Goal: Task Accomplishment & Management: Manage account settings

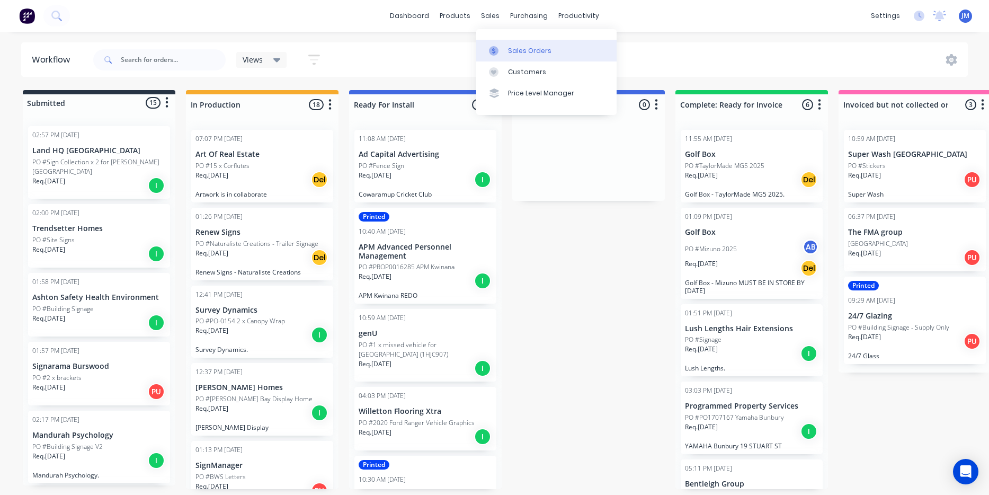
click at [533, 56] on link "Sales Orders" at bounding box center [546, 50] width 140 height 21
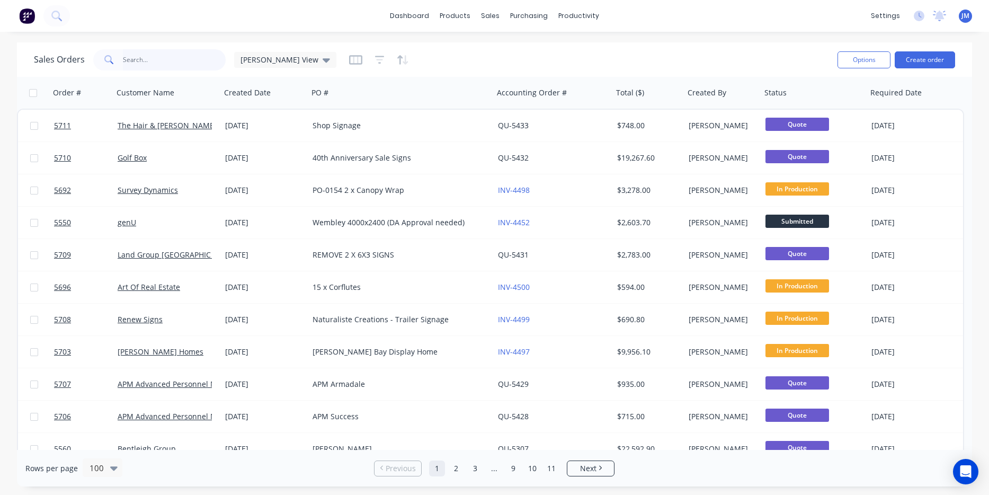
click at [148, 56] on input "text" at bounding box center [174, 59] width 103 height 21
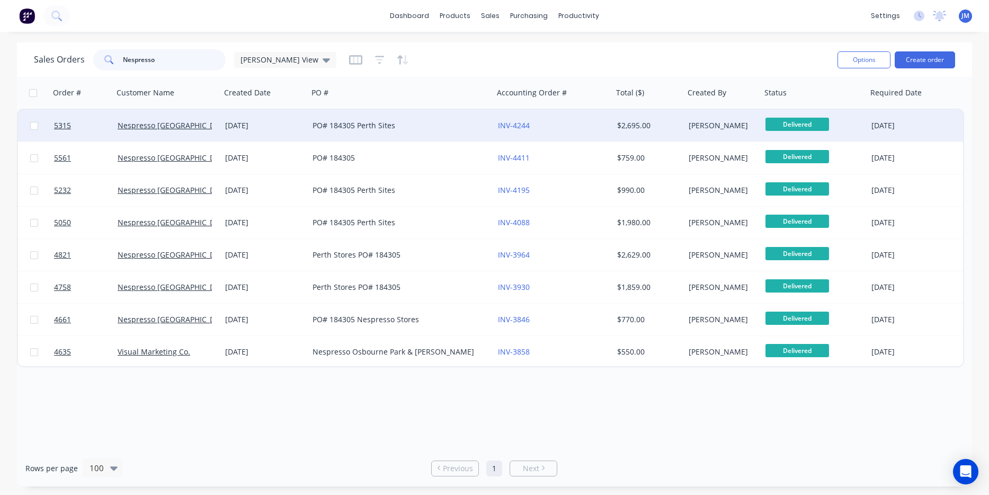
type input "Nespresso"
click at [284, 134] on div "09 Jun 2025" at bounding box center [264, 126] width 87 height 32
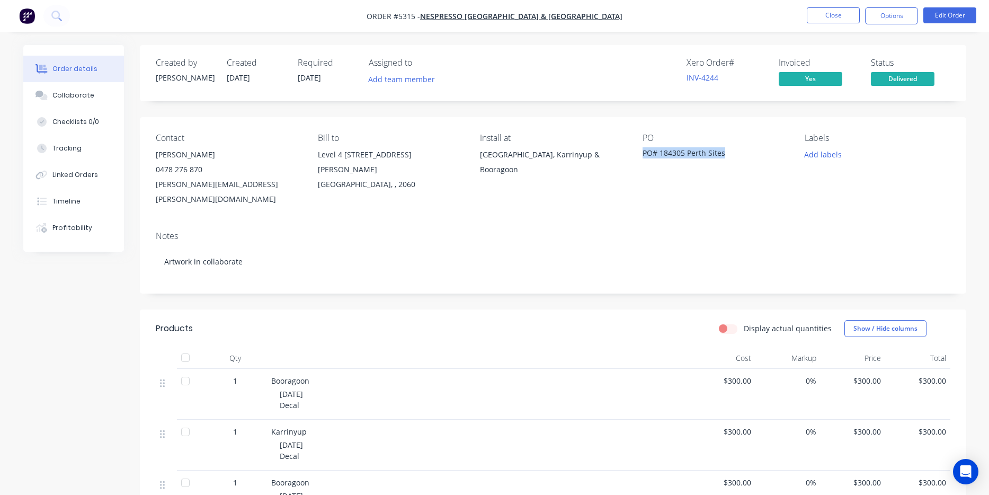
drag, startPoint x: 643, startPoint y: 153, endPoint x: 726, endPoint y: 157, distance: 83.3
click at [726, 157] on div "PO# 184305 Perth Sites" at bounding box center [709, 154] width 132 height 15
copy div "PO# 184305 Perth Sites"
click at [887, 25] on nav "Order #5315 - Nespresso Australia & Oceania Close Options Edit Order" at bounding box center [494, 16] width 989 height 32
click at [889, 16] on button "Options" at bounding box center [891, 15] width 53 height 17
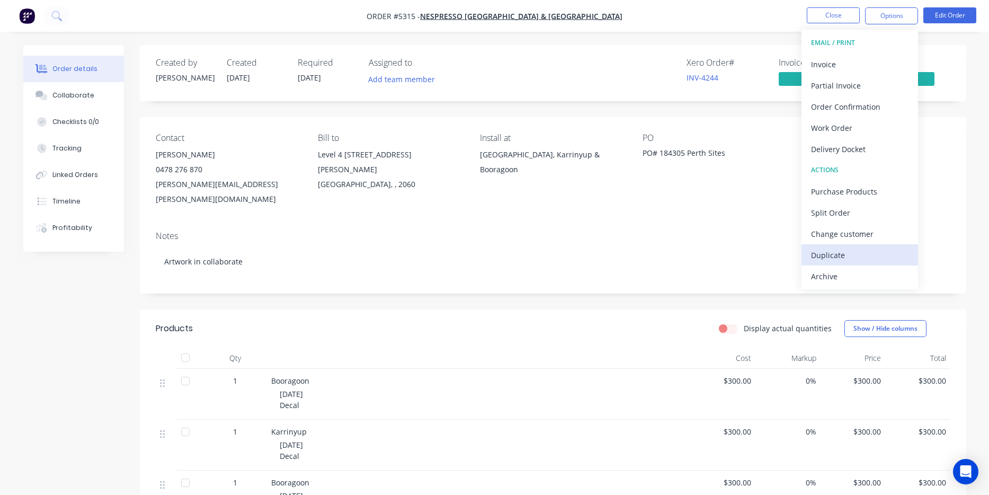
click at [872, 254] on div "Duplicate" at bounding box center [859, 254] width 97 height 15
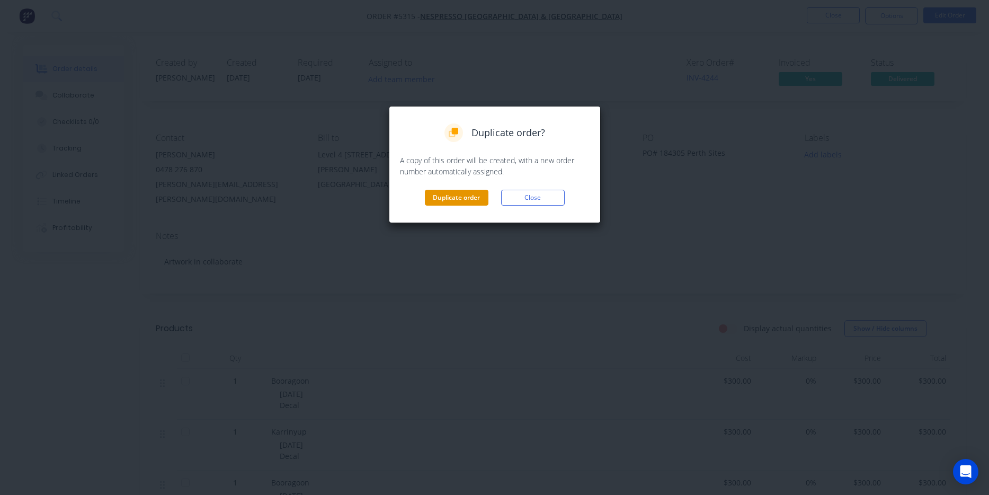
click at [474, 199] on button "Duplicate order" at bounding box center [457, 198] width 64 height 16
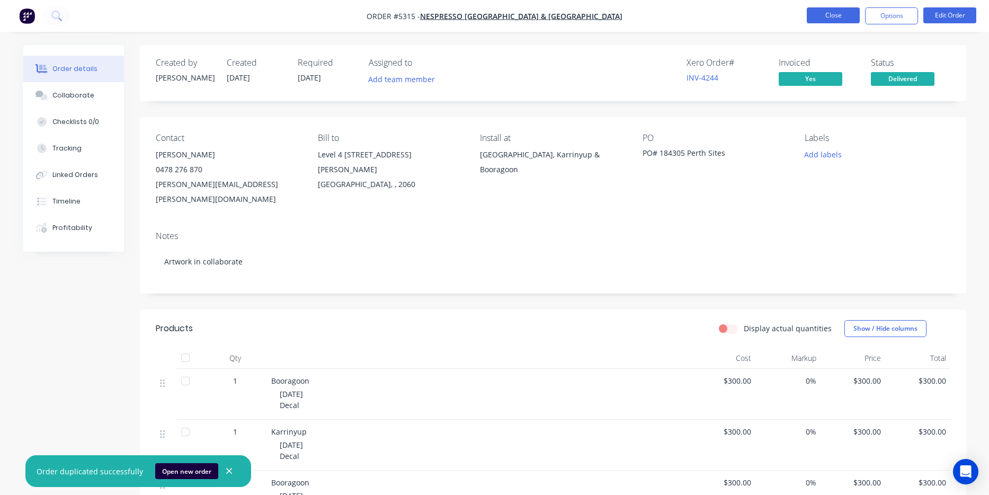
click at [833, 19] on button "Close" at bounding box center [833, 15] width 53 height 16
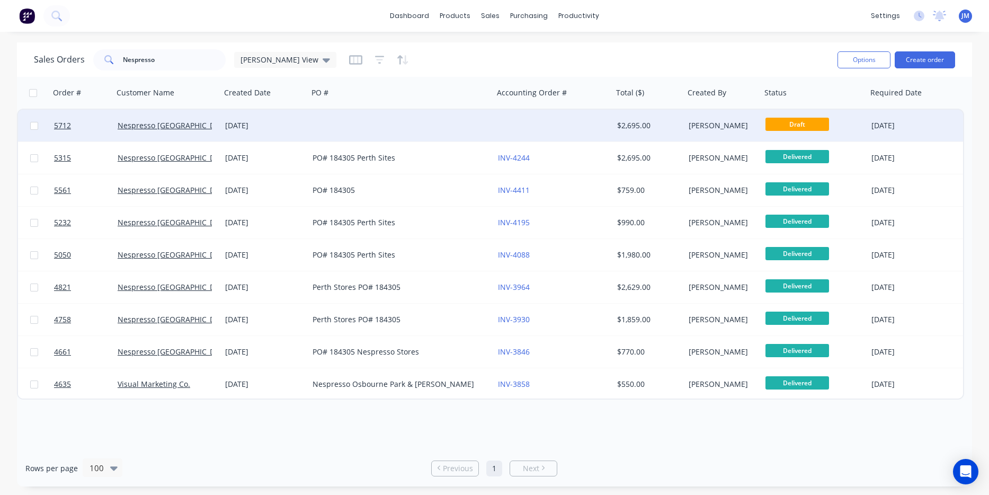
click at [531, 120] on div at bounding box center [553, 126] width 119 height 32
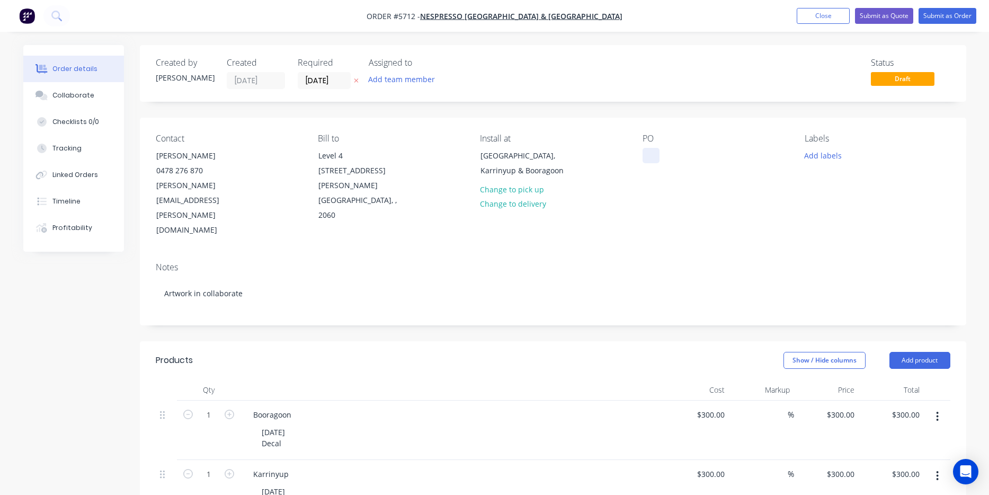
click at [644, 161] on div at bounding box center [651, 155] width 17 height 15
paste div
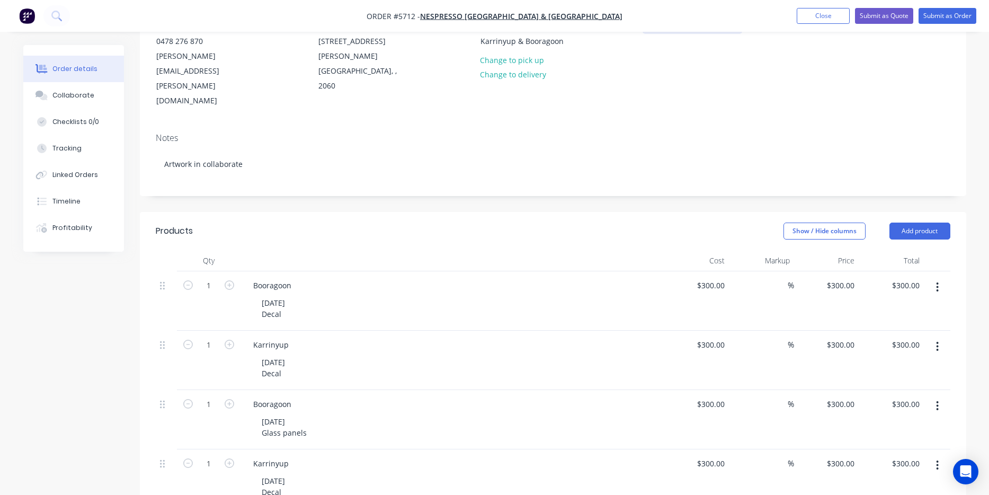
scroll to position [173, 0]
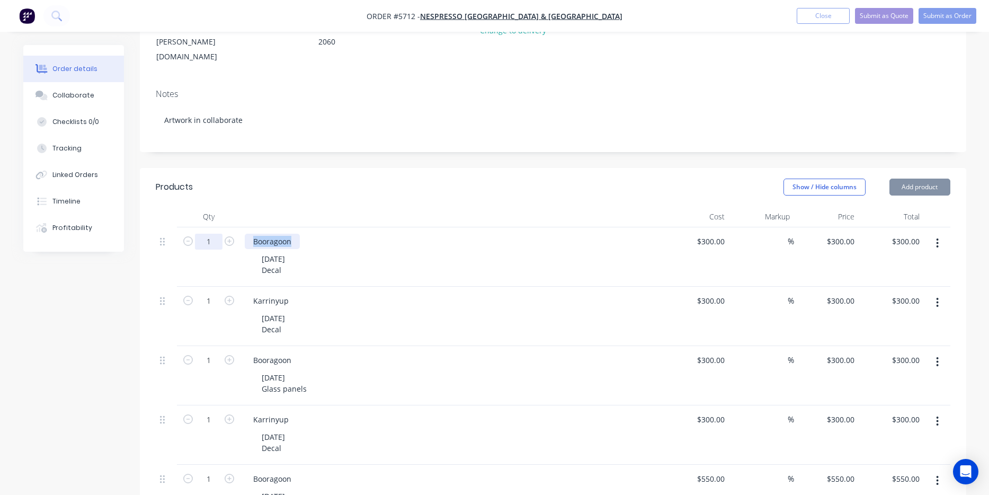
drag, startPoint x: 269, startPoint y: 197, endPoint x: 214, endPoint y: 199, distance: 54.6
click at [214, 227] on div "1 Booragoon 09.06.25 Decal $300.00 $300.00 % $300.00 $300.00 $300.00 $300.00" at bounding box center [553, 256] width 795 height 59
click at [268, 251] on div "09.06.25 Decal" at bounding box center [273, 264] width 40 height 26
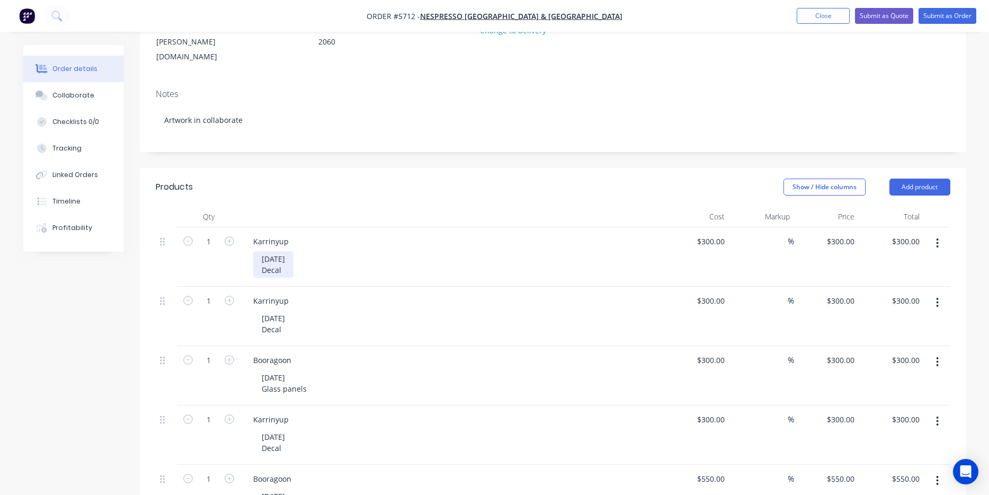
click at [280, 251] on div "09.06.25 Decal" at bounding box center [273, 264] width 40 height 26
drag, startPoint x: 287, startPoint y: 255, endPoint x: 246, endPoint y: 256, distance: 41.3
click at [245, 293] on div "Karrinyup" at bounding box center [271, 300] width 52 height 15
drag, startPoint x: 291, startPoint y: 226, endPoint x: 252, endPoint y: 216, distance: 40.5
click at [252, 227] on div "Karrinyup 09.09.25 Decal" at bounding box center [453, 256] width 424 height 59
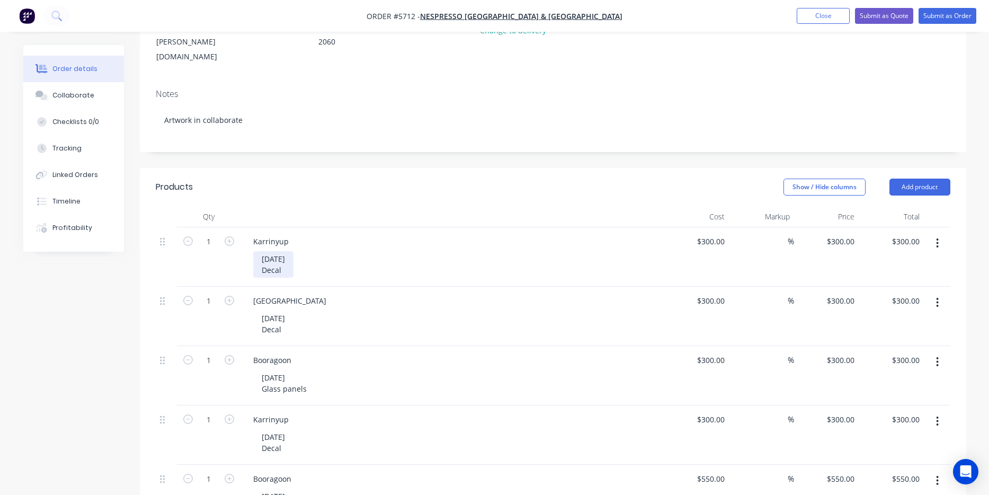
copy div "09.09.25 Decal"
drag, startPoint x: 289, startPoint y: 286, endPoint x: 234, endPoint y: 272, distance: 56.2
click at [234, 287] on div "1 Perth 14.07.25 Decal $300.00 $300.00 % $300.00 $300.00 $300.00 $300.00" at bounding box center [553, 316] width 795 height 59
paste div
click at [939, 356] on icon "button" at bounding box center [937, 362] width 3 height 12
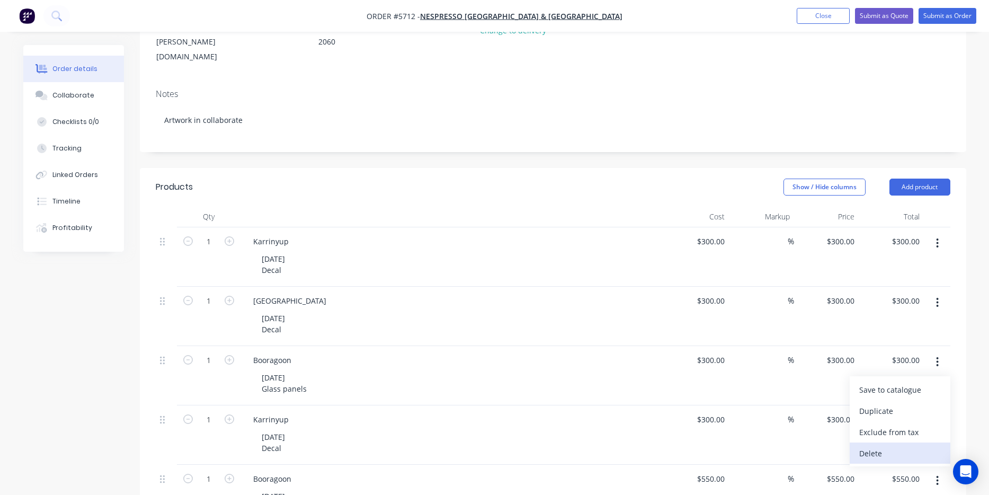
click at [922, 446] on div "Delete" at bounding box center [900, 453] width 82 height 15
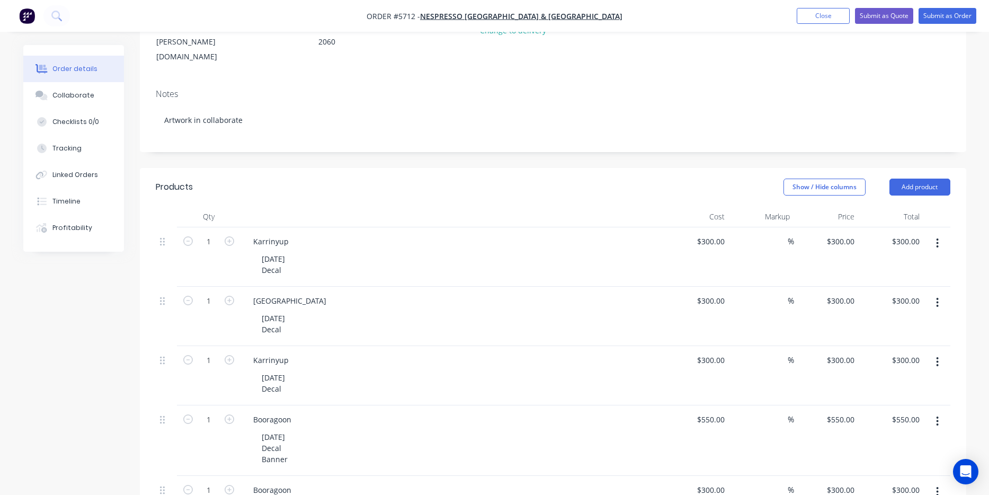
click at [936, 356] on icon "button" at bounding box center [937, 362] width 3 height 12
click at [926, 446] on div "Delete" at bounding box center [900, 453] width 82 height 15
click at [939, 356] on icon "button" at bounding box center [937, 362] width 3 height 12
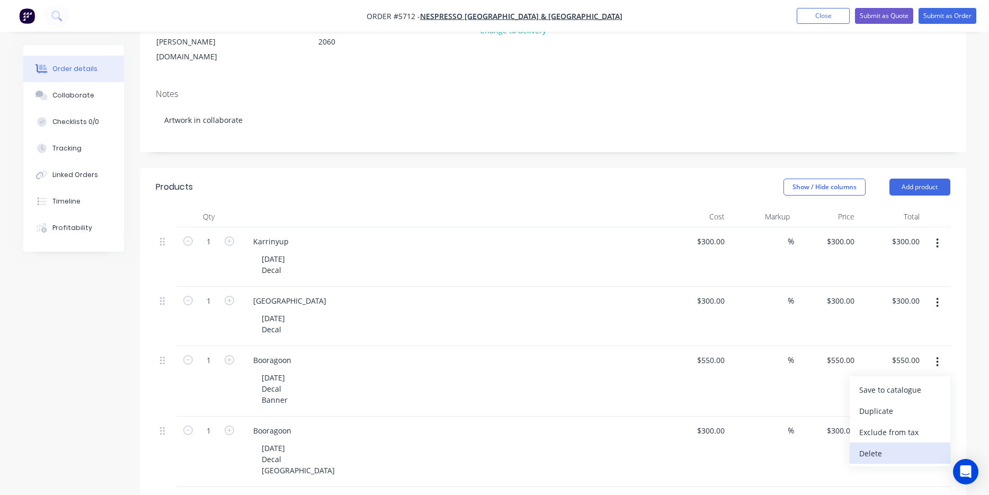
click at [929, 446] on div "Delete" at bounding box center [900, 453] width 82 height 15
click at [938, 357] on icon "button" at bounding box center [938, 362] width 2 height 10
click at [917, 446] on div "Delete" at bounding box center [900, 453] width 82 height 15
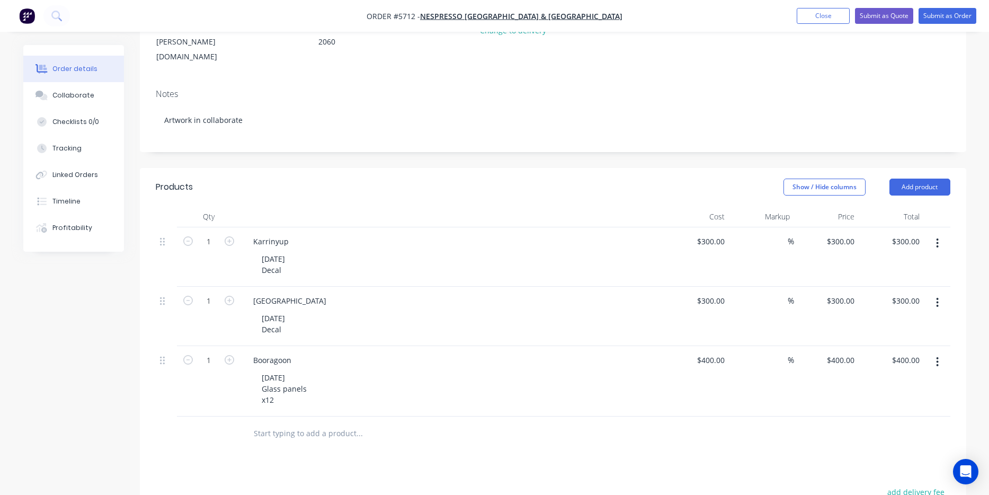
click at [936, 352] on button "button" at bounding box center [937, 361] width 25 height 19
click at [907, 446] on div "Delete" at bounding box center [900, 453] width 82 height 15
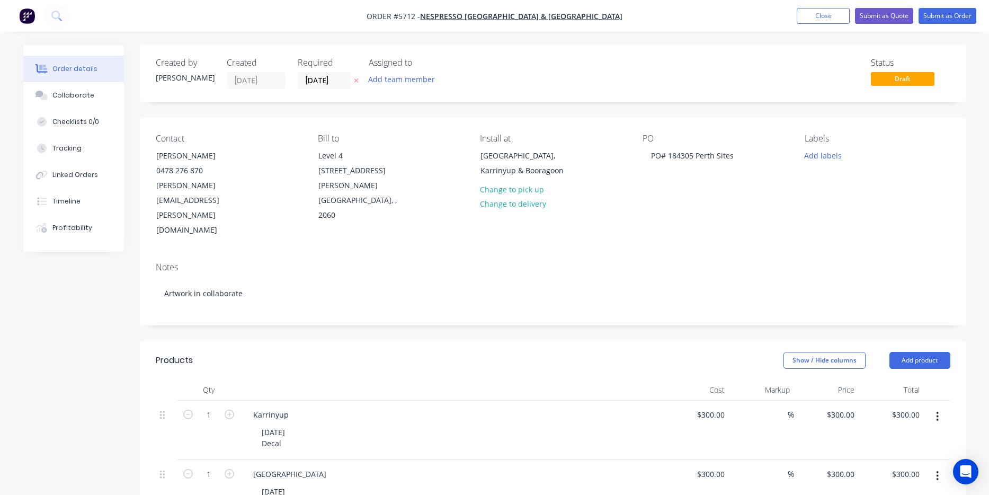
scroll to position [0, 0]
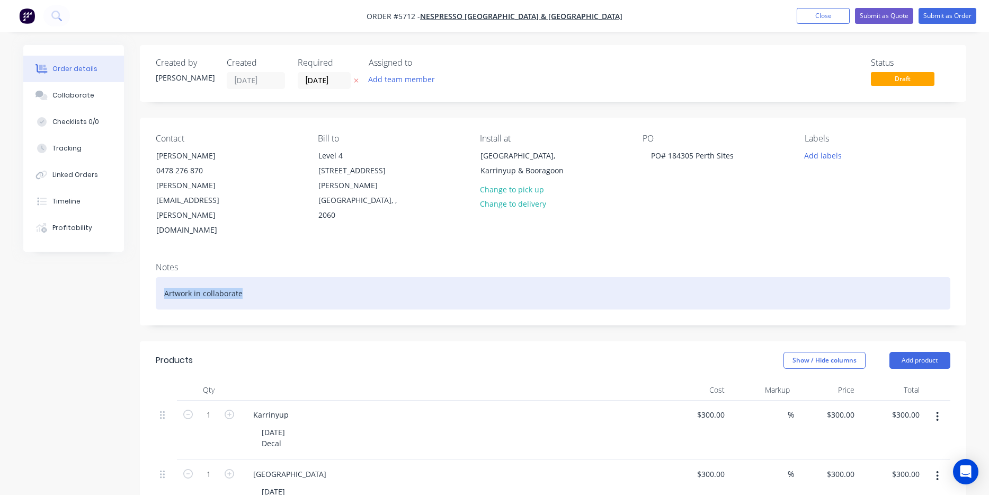
drag, startPoint x: 255, startPoint y: 251, endPoint x: 96, endPoint y: 250, distance: 158.9
click at [96, 250] on div "Order details Collaborate Checklists 0/0 Tracking Linked Orders Timeline Profit…" at bounding box center [495, 434] width 964 height 779
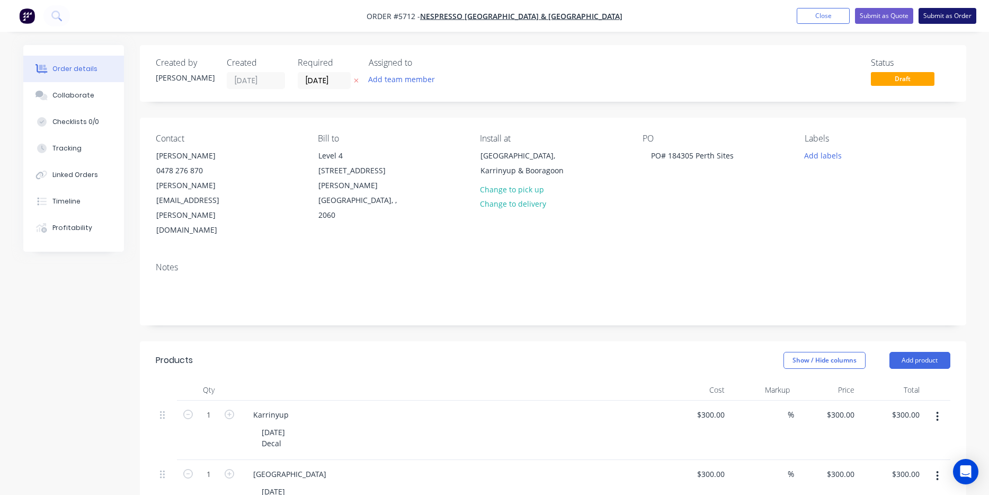
click at [948, 18] on button "Submit as Order" at bounding box center [948, 16] width 58 height 16
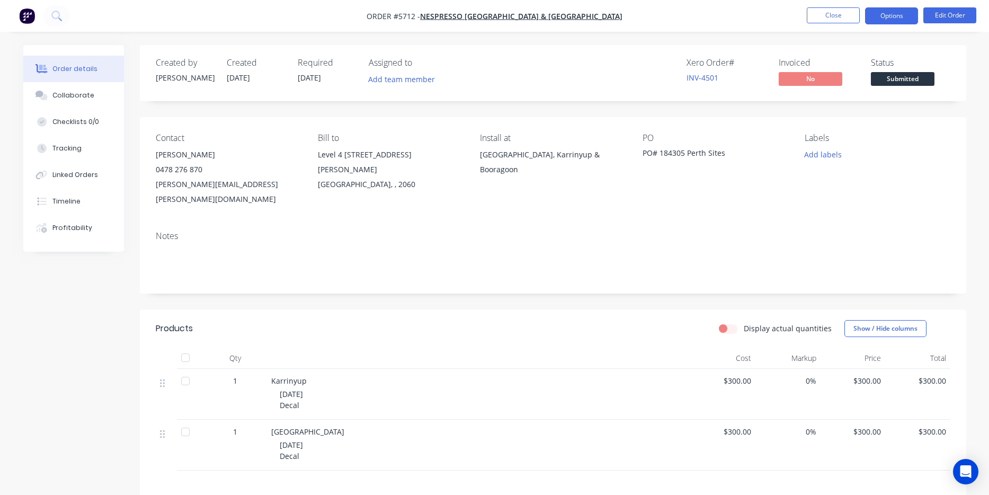
click at [887, 16] on button "Options" at bounding box center [891, 15] width 53 height 17
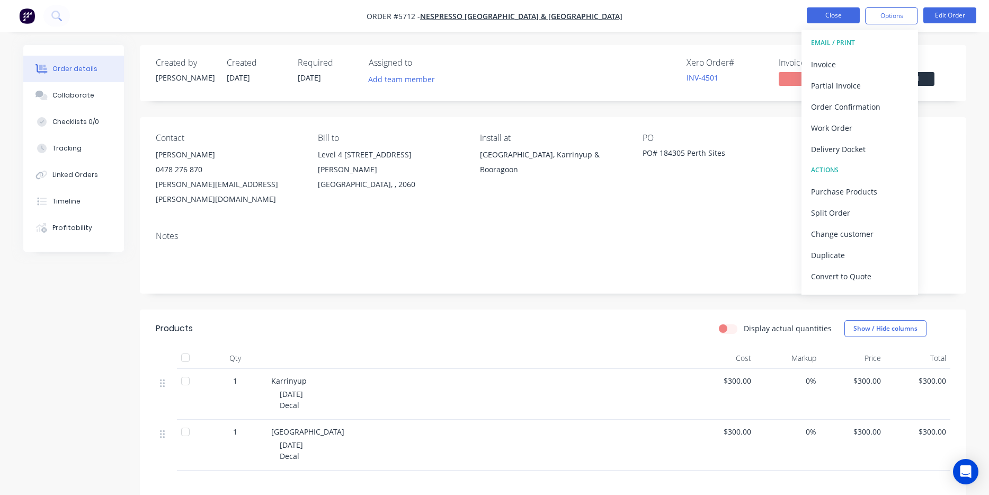
click at [829, 15] on button "Close" at bounding box center [833, 15] width 53 height 16
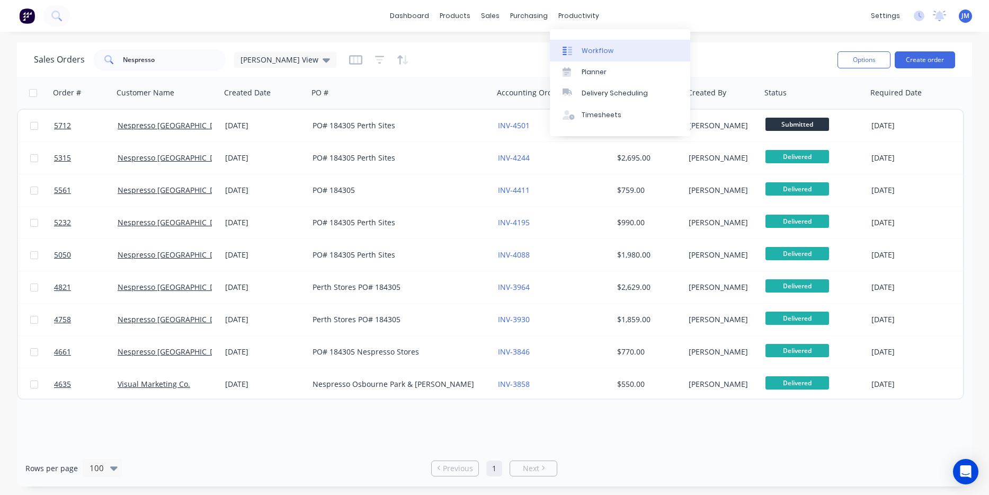
click at [610, 52] on div "Workflow" at bounding box center [598, 51] width 32 height 10
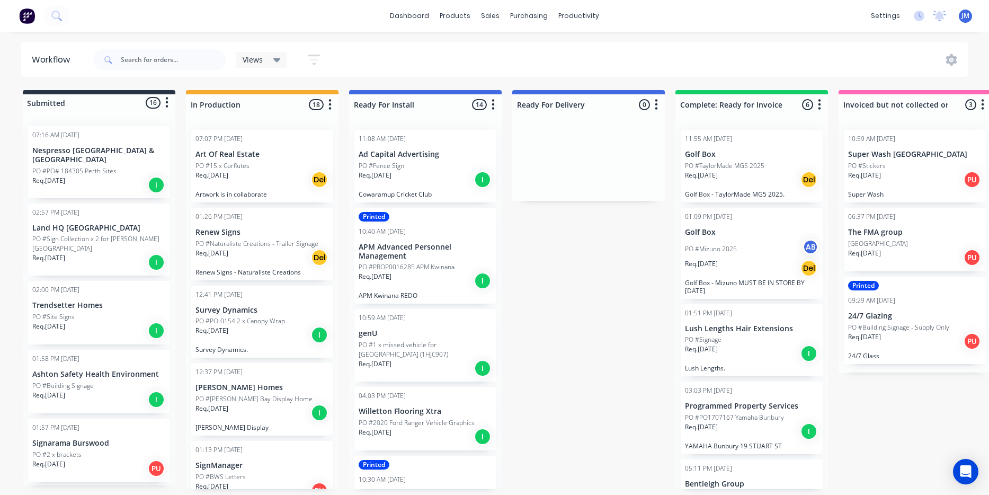
click at [112, 166] on p "PO #PO# 184305 Perth Sites" at bounding box center [74, 171] width 84 height 10
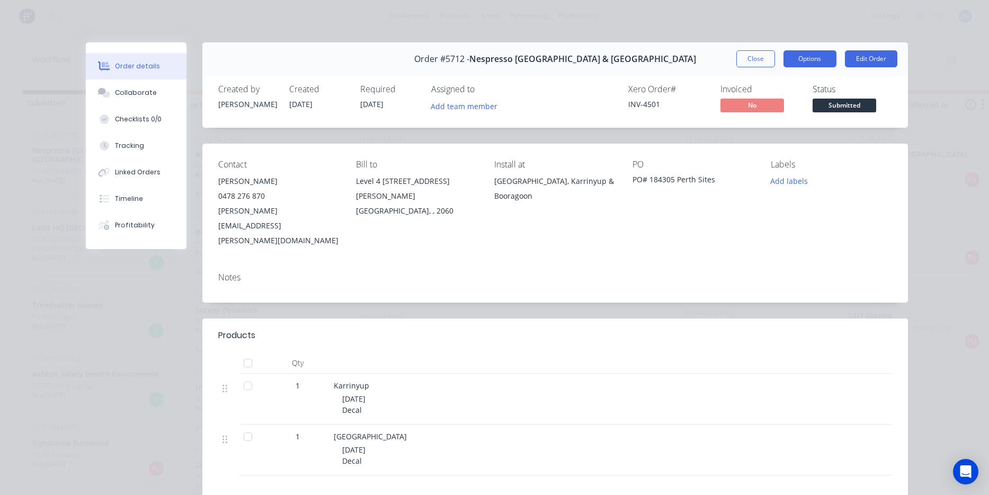
click at [817, 59] on button "Options" at bounding box center [810, 58] width 53 height 17
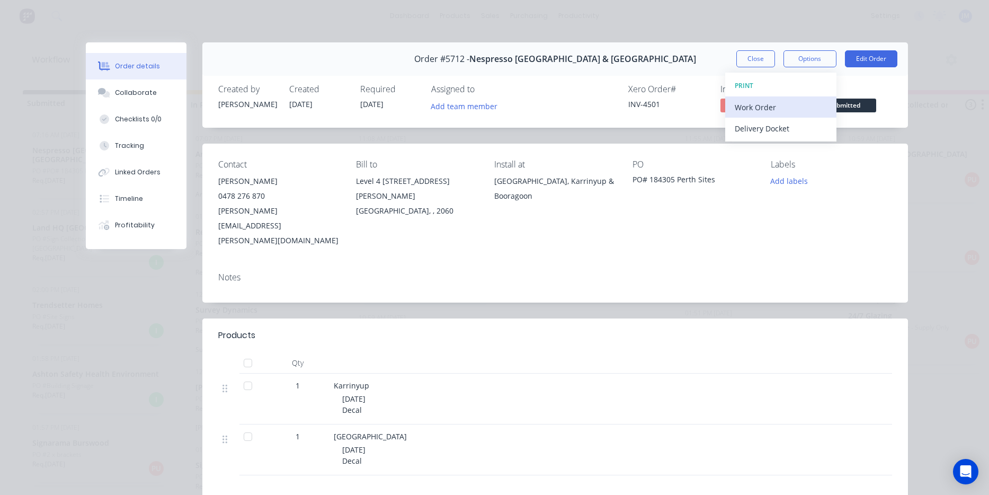
click at [807, 101] on div "Work Order" at bounding box center [781, 107] width 92 height 15
click at [802, 126] on div "Standard" at bounding box center [781, 128] width 92 height 15
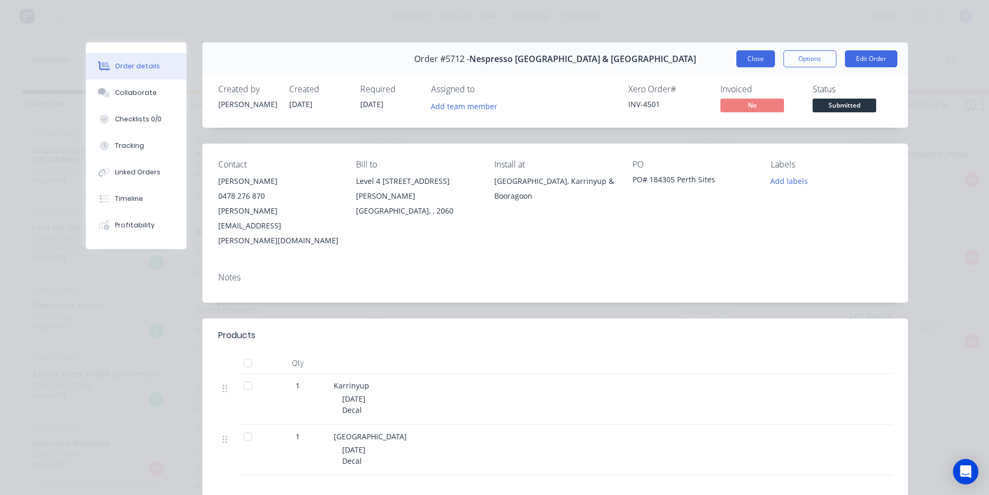
click at [752, 61] on button "Close" at bounding box center [755, 58] width 39 height 17
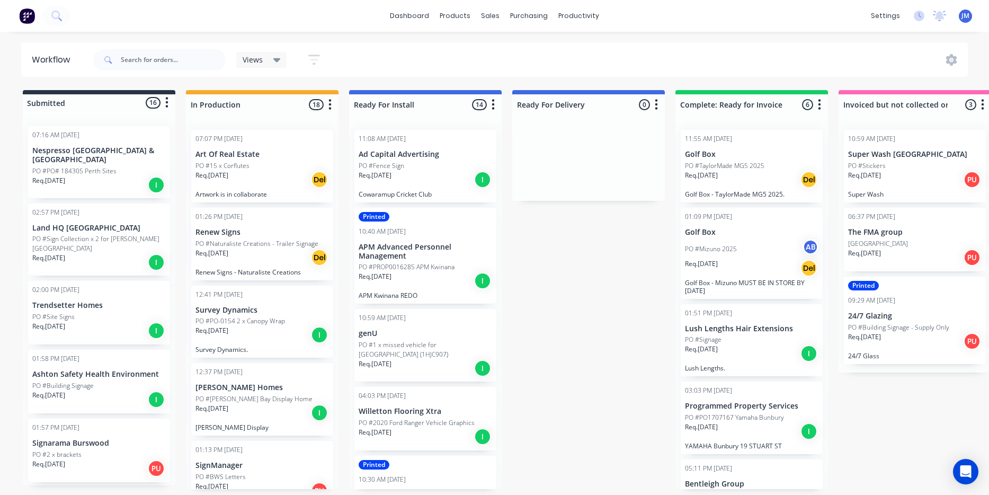
click at [410, 168] on div "PO #Fence Sign" at bounding box center [426, 166] width 134 height 10
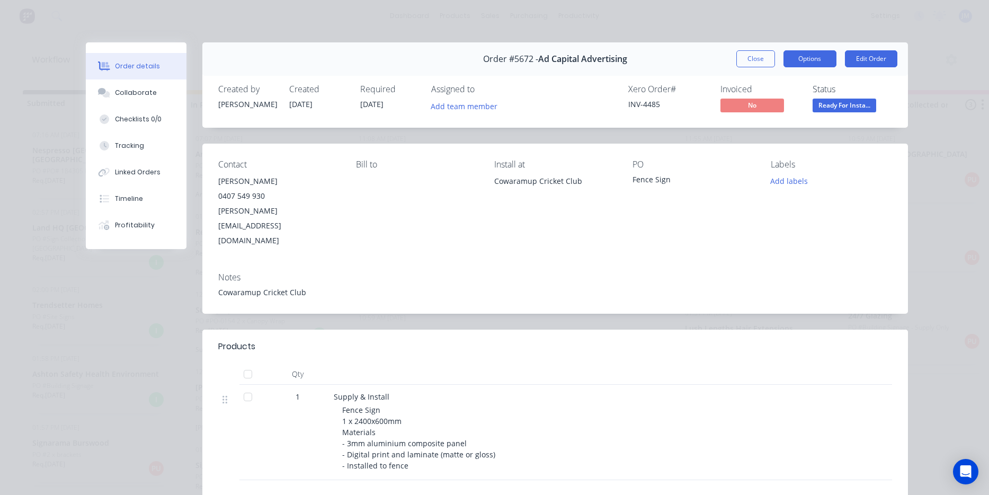
click at [800, 57] on button "Options" at bounding box center [810, 58] width 53 height 17
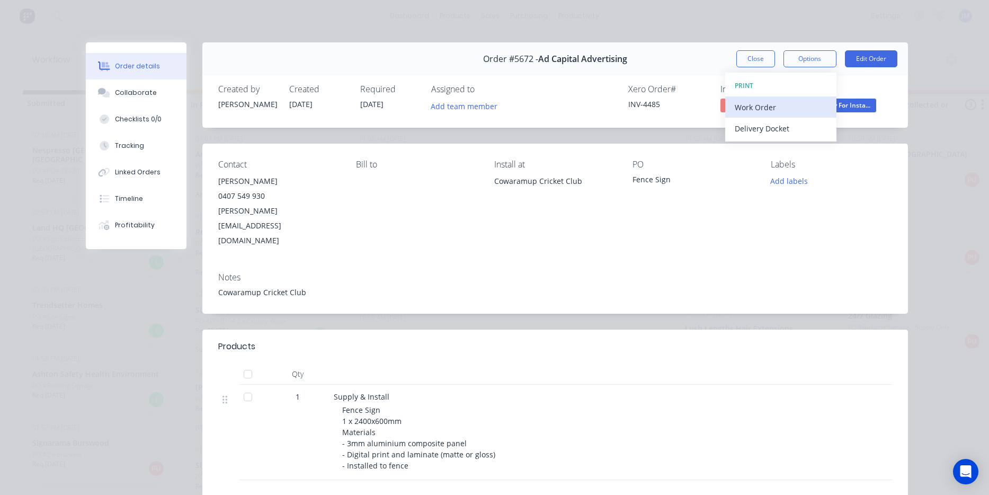
click at [788, 103] on div "Work Order" at bounding box center [781, 107] width 92 height 15
click at [787, 126] on div "Standard" at bounding box center [781, 128] width 92 height 15
click at [767, 51] on button "Close" at bounding box center [755, 58] width 39 height 17
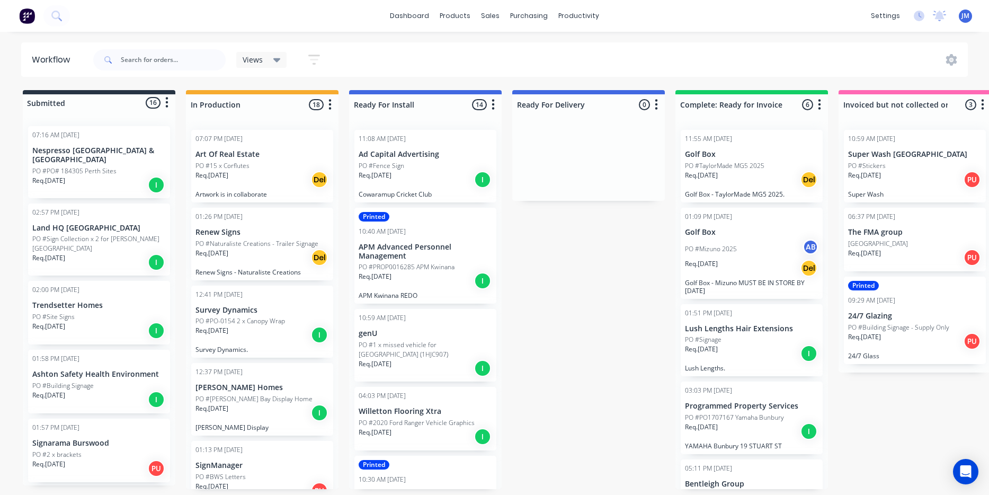
click at [439, 167] on div "PO #Fence Sign" at bounding box center [426, 166] width 134 height 10
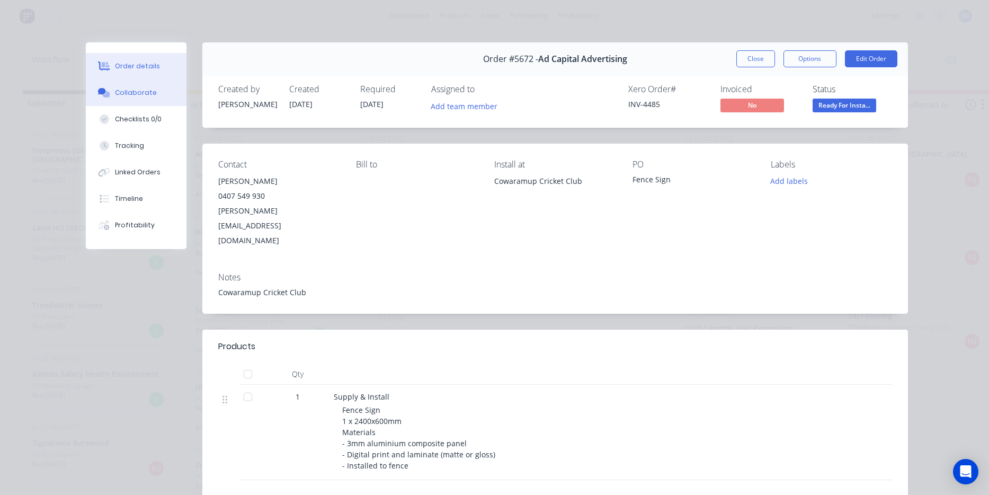
click at [140, 96] on div "Collaborate" at bounding box center [136, 93] width 42 height 10
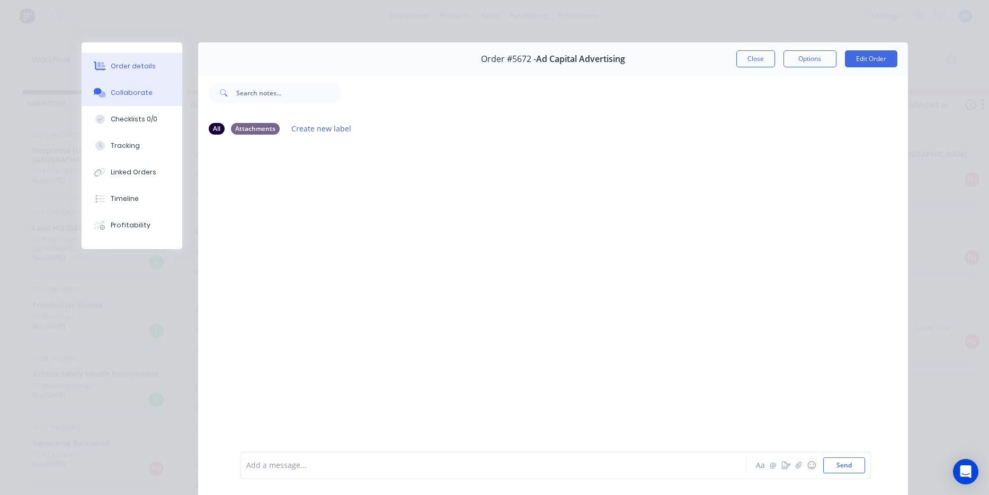
click at [157, 61] on button "Order details" at bounding box center [132, 66] width 101 height 26
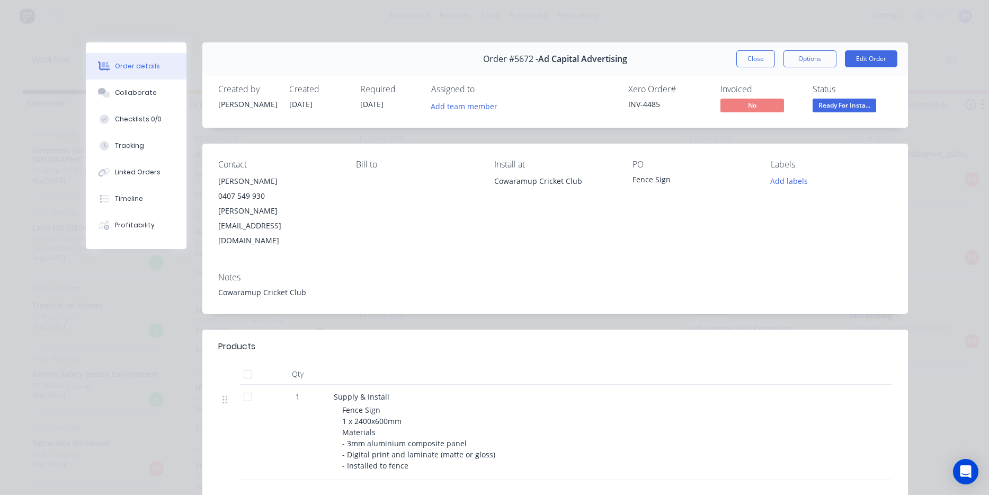
click at [139, 70] on div "Order details" at bounding box center [137, 66] width 45 height 10
click at [757, 65] on button "Close" at bounding box center [755, 58] width 39 height 17
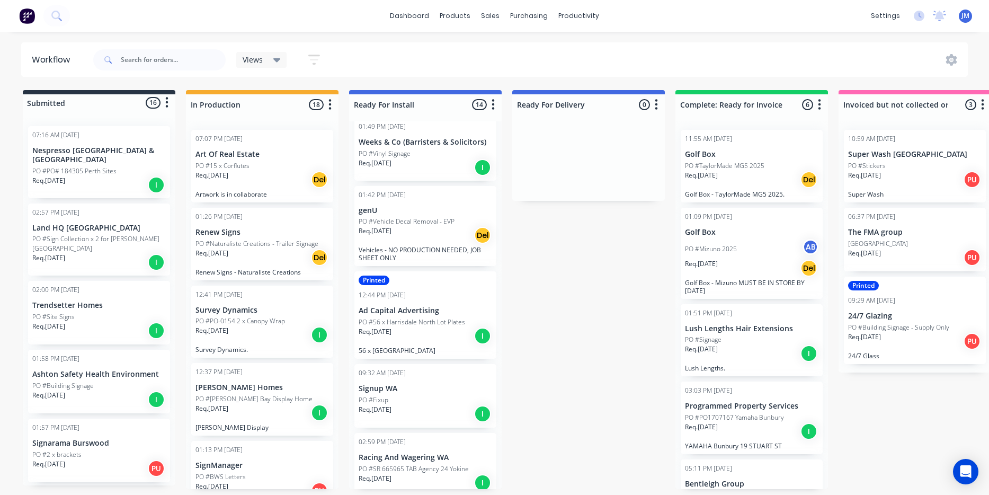
scroll to position [532, 0]
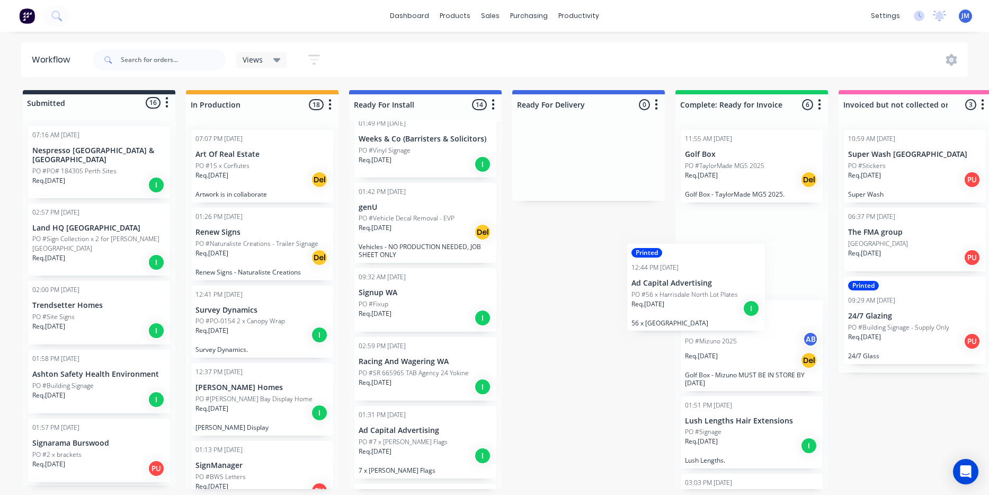
drag, startPoint x: 395, startPoint y: 324, endPoint x: 684, endPoint y: 304, distance: 289.4
click at [684, 304] on div "Submitted 16 Status colour #273444 hex #273444 Save Cancel Summaries Total orde…" at bounding box center [645, 289] width 1306 height 399
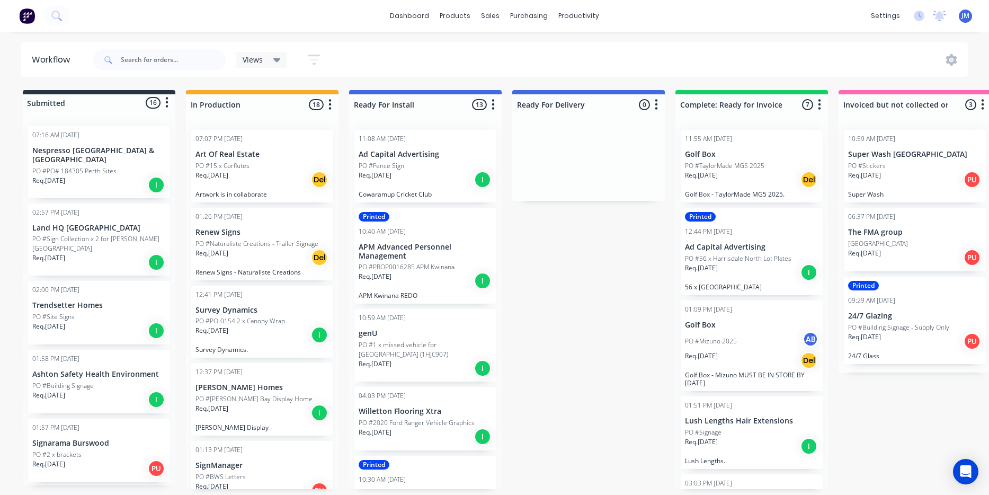
scroll to position [0, 0]
click at [162, 56] on input "text" at bounding box center [173, 59] width 105 height 21
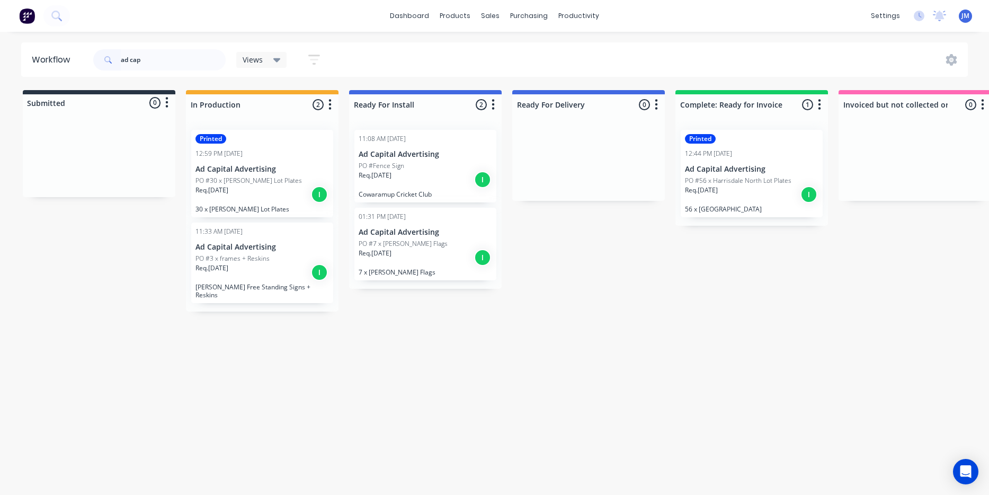
click at [254, 187] on div "Req. 12/09/25 I" at bounding box center [263, 194] width 134 height 18
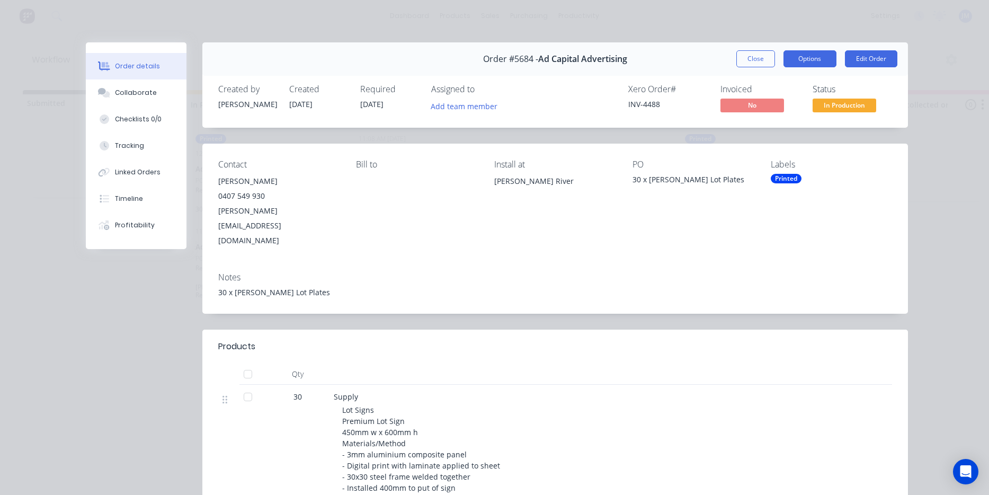
click at [812, 59] on button "Options" at bounding box center [810, 58] width 53 height 17
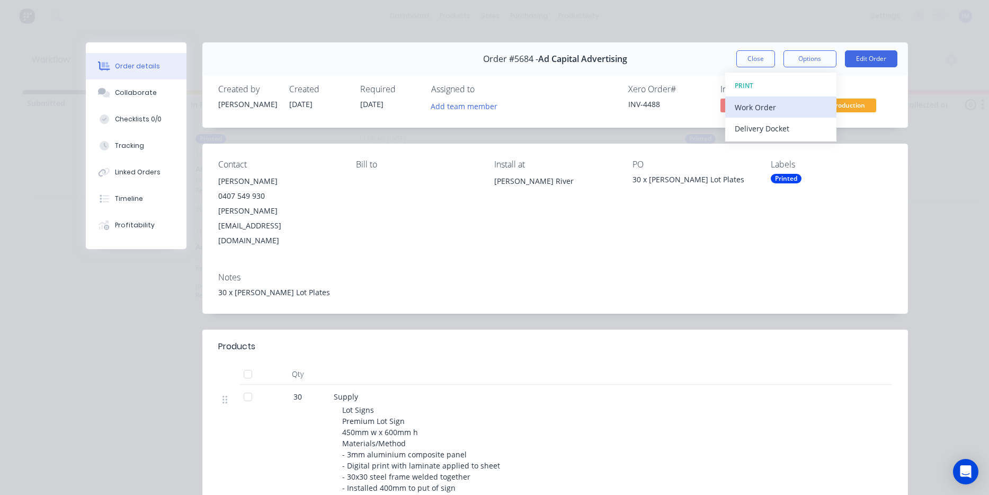
click at [793, 102] on div "Work Order" at bounding box center [781, 107] width 92 height 15
click at [787, 123] on div "Standard" at bounding box center [781, 128] width 92 height 15
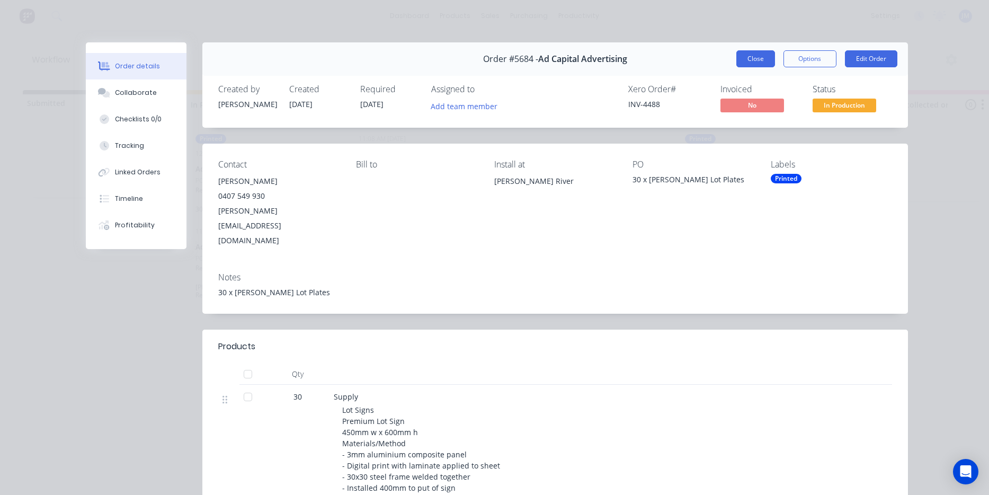
click at [757, 59] on button "Close" at bounding box center [755, 58] width 39 height 17
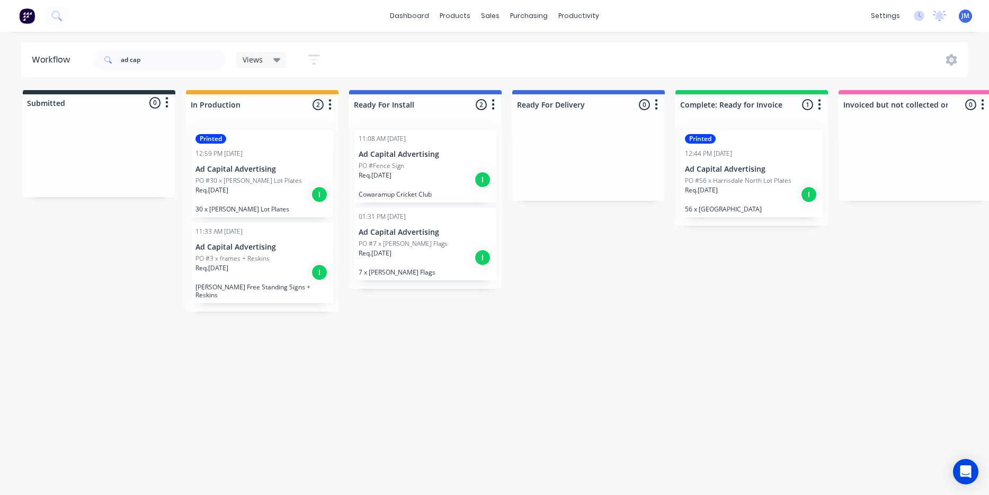
click at [228, 270] on p "Req. 05/09/25" at bounding box center [212, 268] width 33 height 10
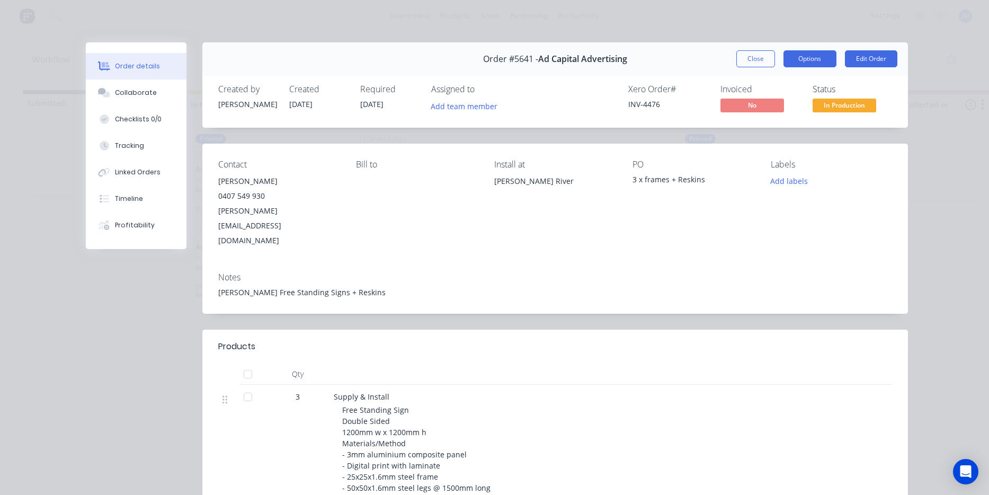
click at [813, 63] on button "Options" at bounding box center [810, 58] width 53 height 17
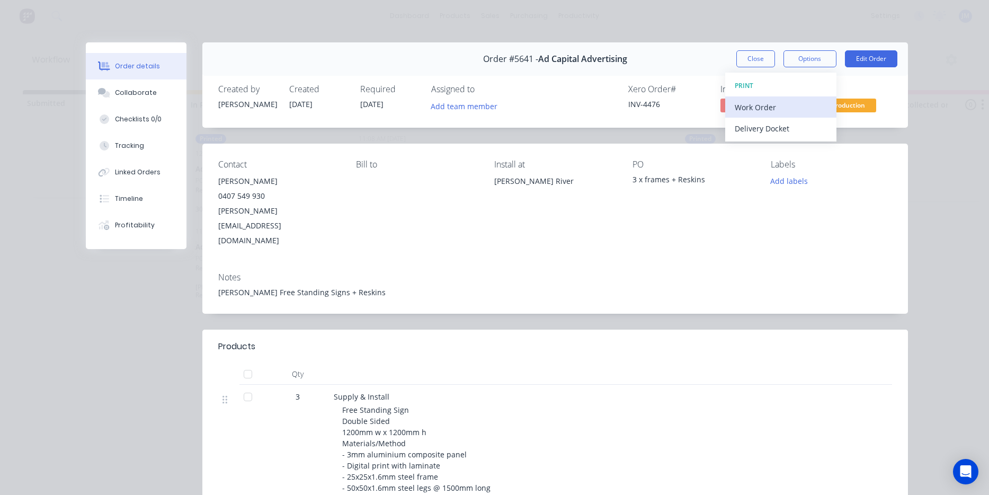
click at [804, 103] on div "Work Order" at bounding box center [781, 107] width 92 height 15
click at [800, 126] on div "Standard" at bounding box center [781, 128] width 92 height 15
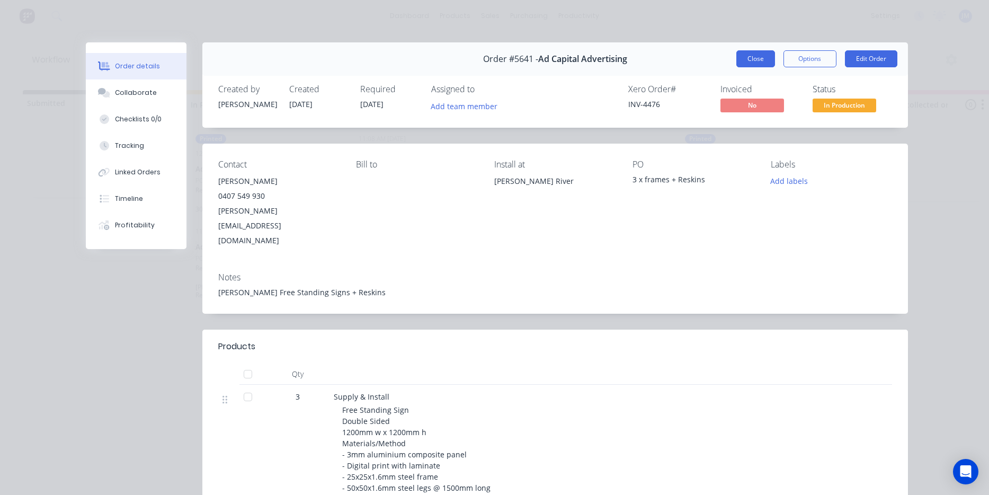
click at [751, 62] on button "Close" at bounding box center [755, 58] width 39 height 17
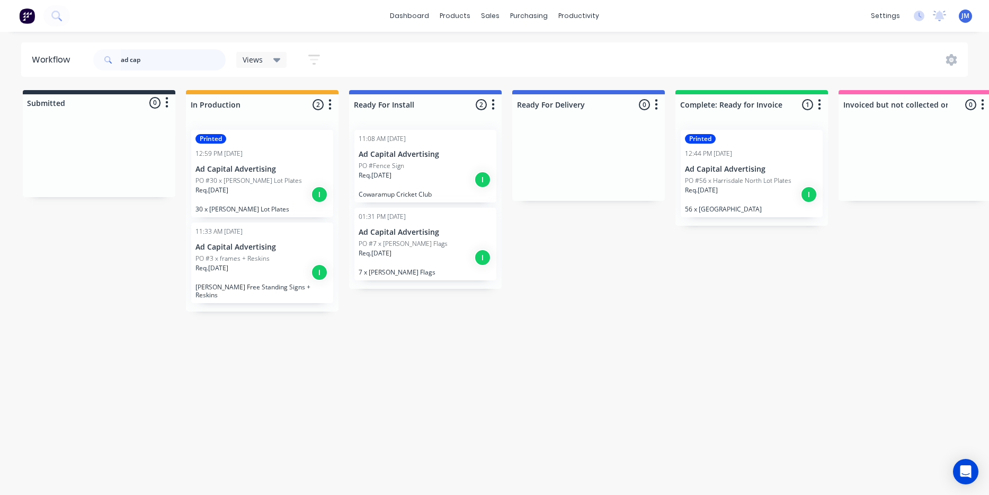
click at [181, 58] on input "ad cap" at bounding box center [173, 59] width 105 height 21
type input "a"
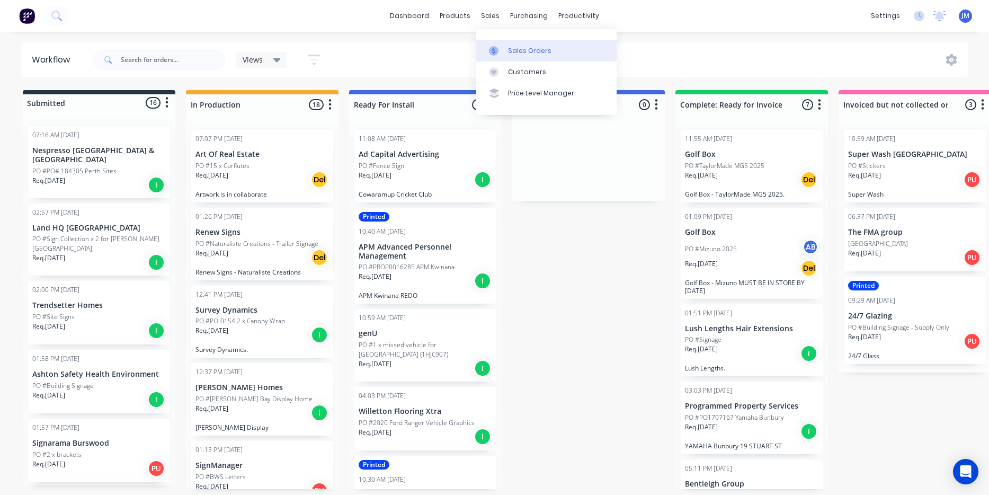
click at [529, 49] on div "Sales Orders" at bounding box center [529, 51] width 43 height 10
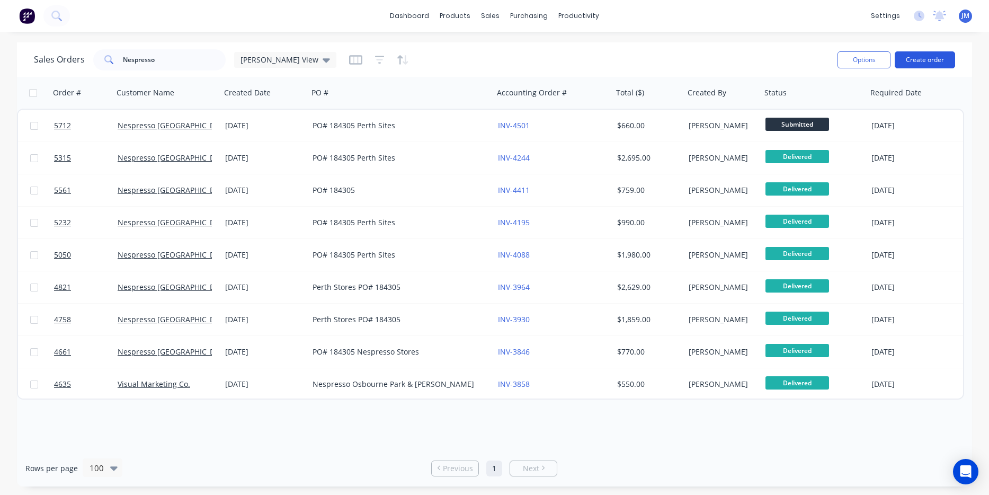
click at [934, 58] on button "Create order" at bounding box center [925, 59] width 60 height 17
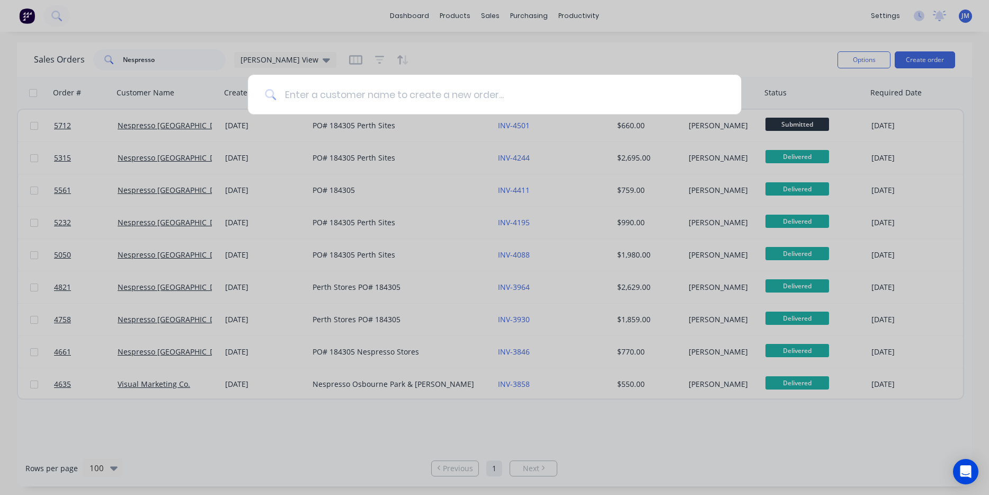
click at [396, 90] on input at bounding box center [500, 95] width 448 height 40
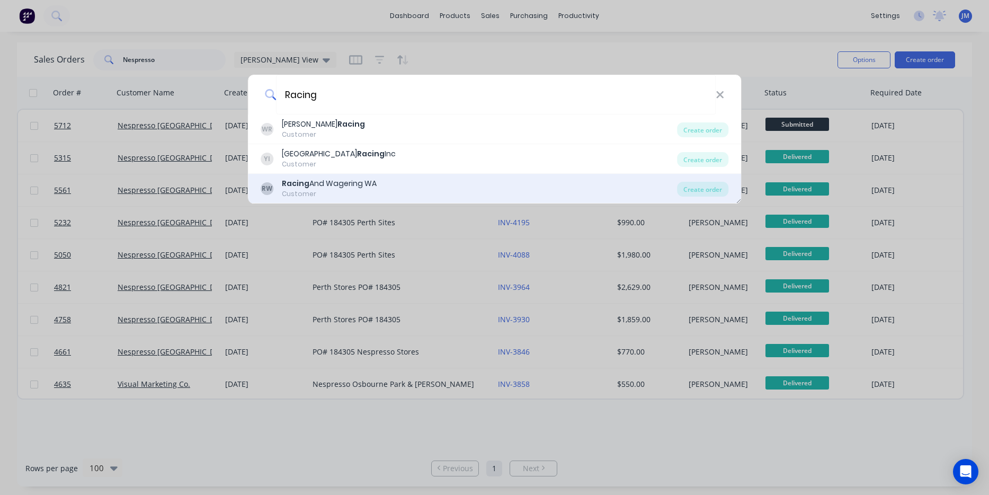
type input "Racing"
click at [353, 189] on div "Racing And Wagering WA" at bounding box center [329, 183] width 95 height 11
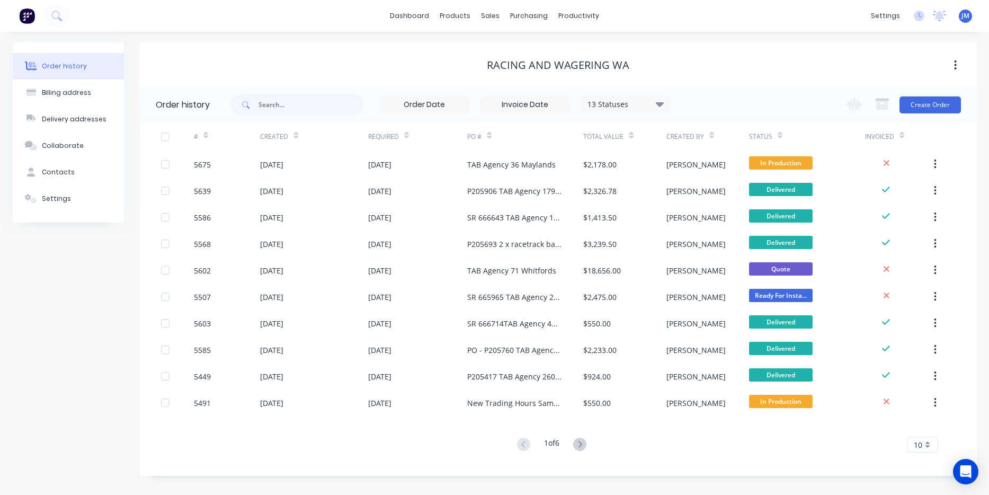
click at [943, 114] on div "Change order status Submitted In Production Ready For Install Ready For Deliver…" at bounding box center [900, 104] width 121 height 34
click at [941, 114] on div "Change order status Submitted In Production Ready For Install Ready For Deliver…" at bounding box center [900, 104] width 121 height 34
click at [940, 113] on div "Change order status Submitted In Production Ready For Install Ready For Deliver…" at bounding box center [900, 104] width 121 height 34
click at [928, 101] on button "Create Order" at bounding box center [930, 104] width 61 height 17
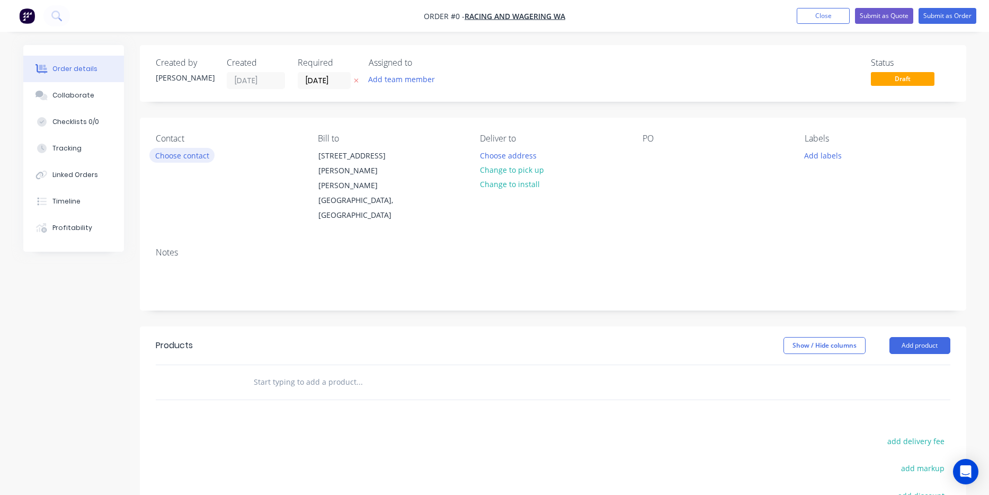
click at [201, 157] on button "Choose contact" at bounding box center [181, 155] width 65 height 14
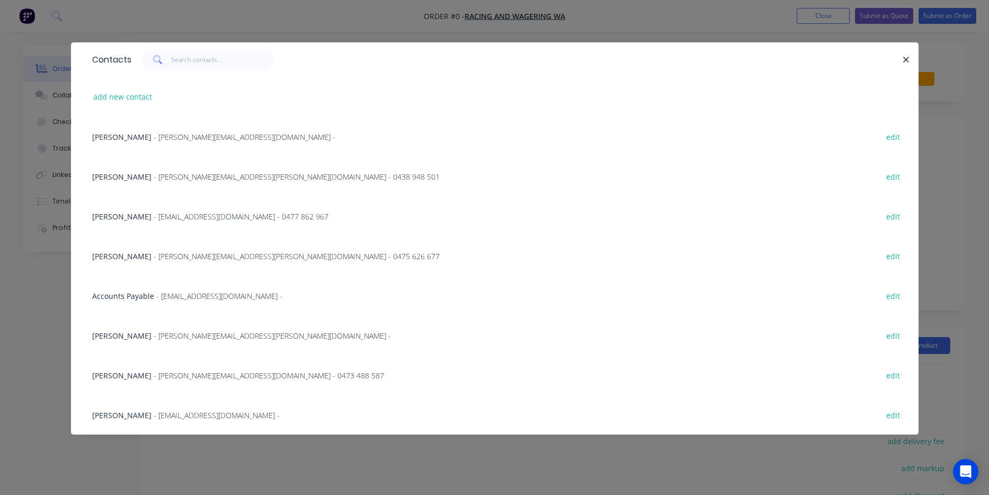
click at [162, 261] on span "- Marc.Newbegin@rwwa.com.au - 0475 626 677" at bounding box center [297, 256] width 286 height 10
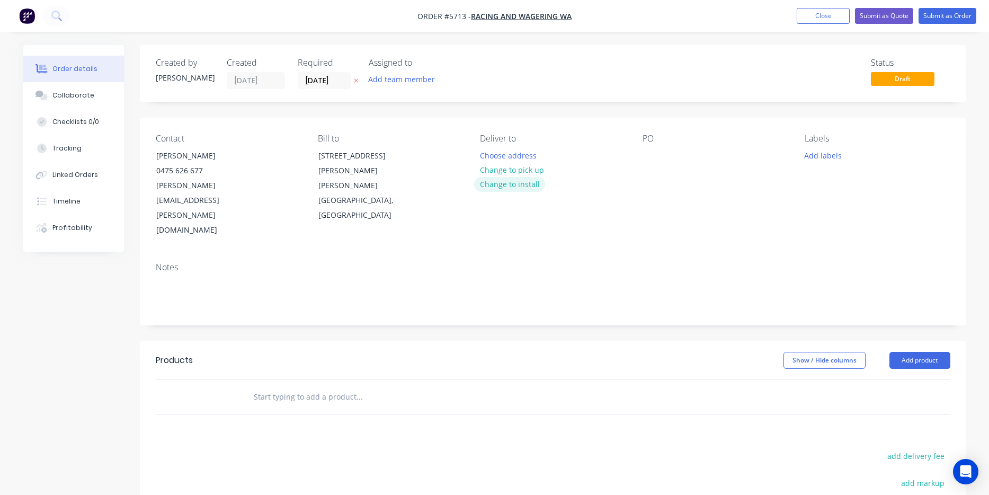
click at [506, 189] on button "Change to install" at bounding box center [509, 184] width 71 height 14
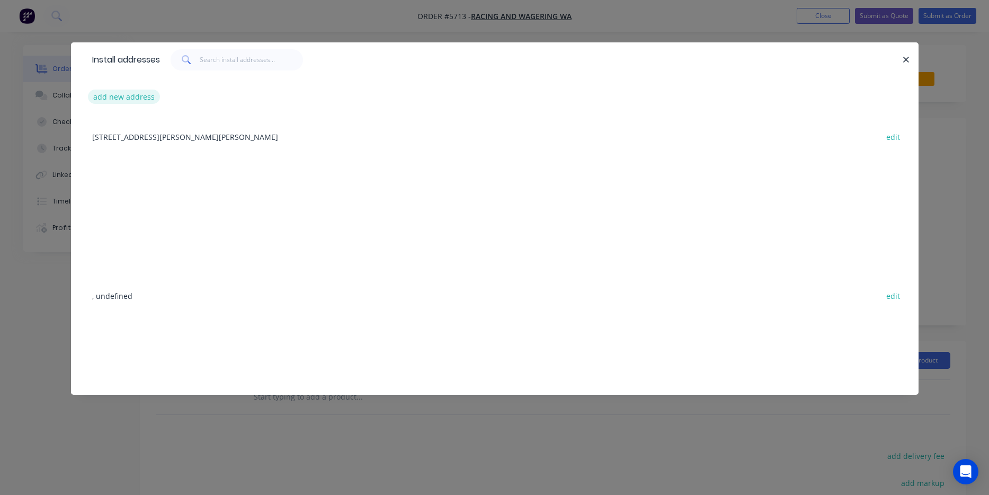
click at [116, 100] on button "add new address" at bounding box center [124, 97] width 73 height 14
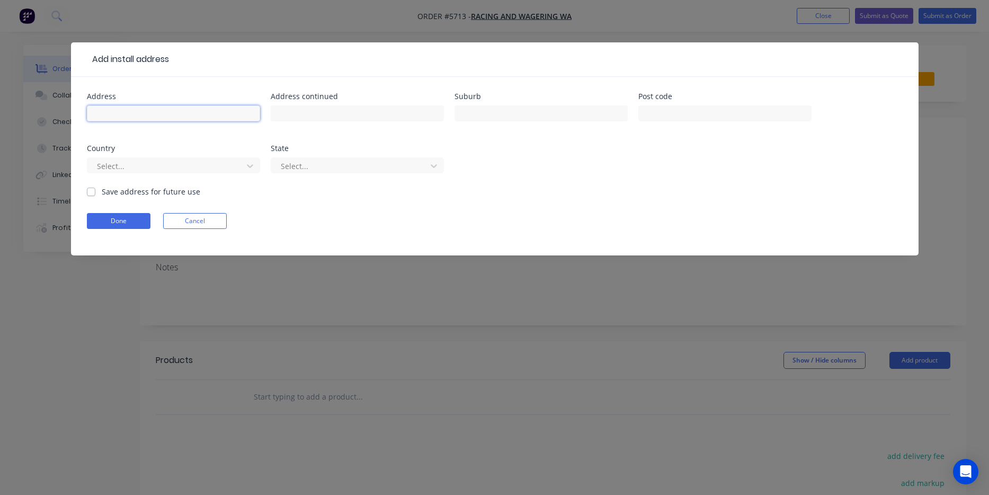
click at [125, 113] on input "text" at bounding box center [173, 113] width 173 height 16
type input "Margaret River"
click at [121, 226] on button "Done" at bounding box center [119, 221] width 64 height 16
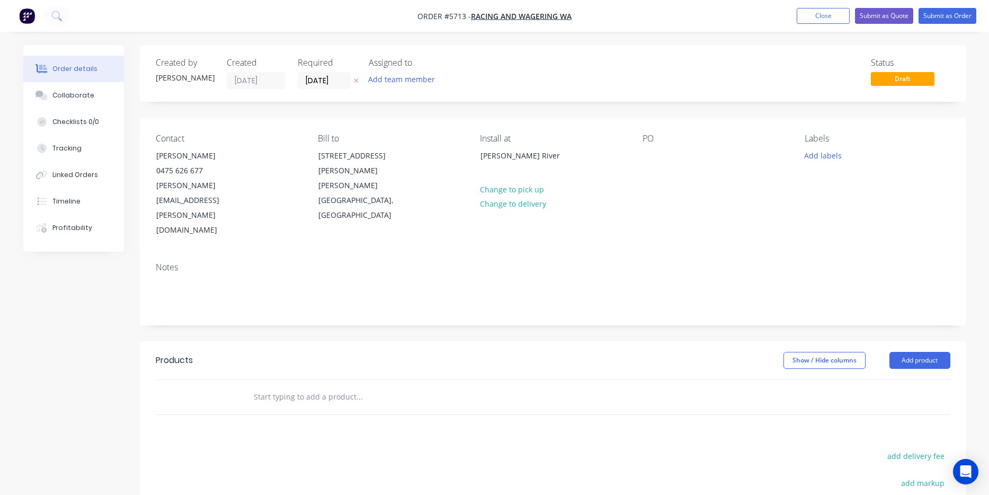
click at [642, 156] on div "Contact Marc Newbegin 0475 626 677 Marc.Newbegin@rwwa.com.au Bill to 14 Hasler …" at bounding box center [553, 186] width 827 height 136
click at [644, 157] on div at bounding box center [651, 155] width 17 height 15
click at [302, 386] on input "text" at bounding box center [359, 396] width 212 height 21
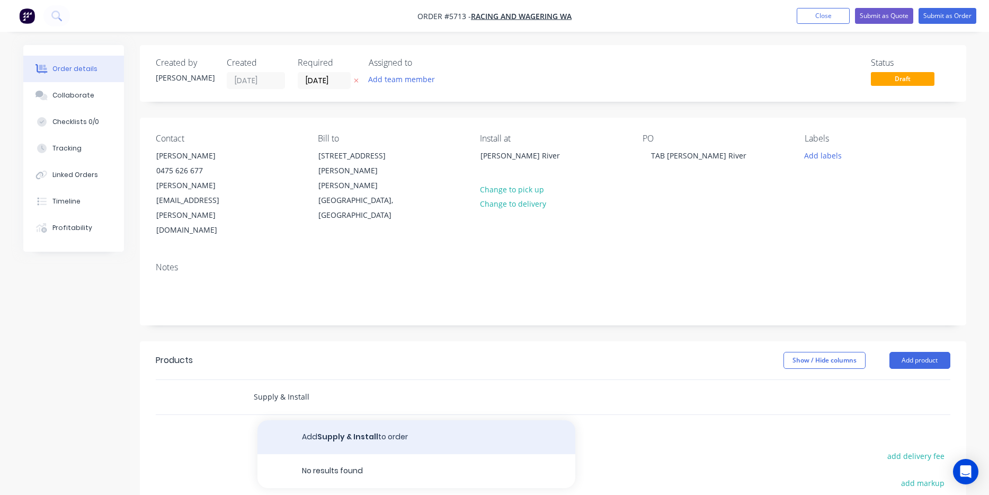
type input "Supply & Install"
click at [350, 420] on button "Add Supply & Install to order" at bounding box center [416, 437] width 318 height 34
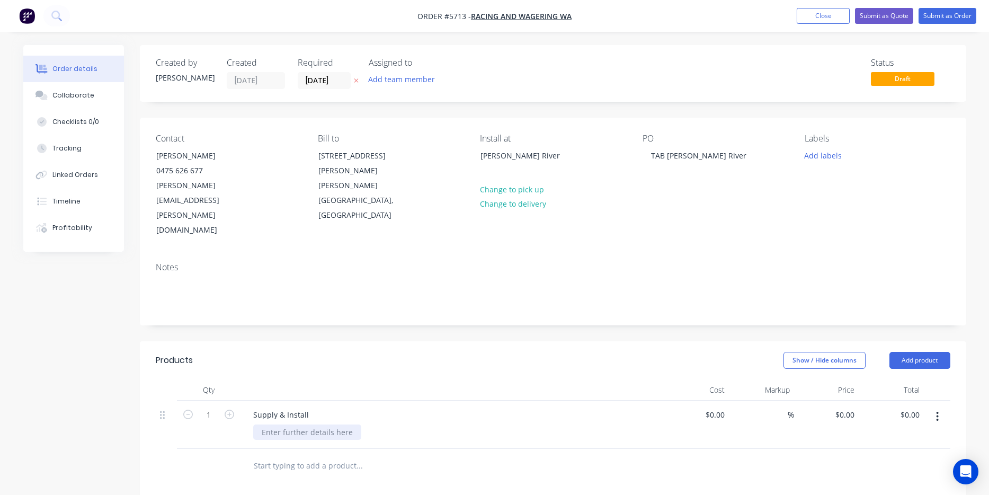
click at [277, 424] on div at bounding box center [307, 431] width 108 height 15
click at [260, 424] on div "1800mm w x 900mm h" at bounding box center [301, 431] width 97 height 15
click at [344, 424] on div "Main Fascia Sign 1800mm w x 900mm h" at bounding box center [301, 437] width 97 height 26
click at [259, 424] on div "Main Fascia Sign 1800mm w x 900mm h 3mm aluminium composite panel Digital print…" at bounding box center [321, 454] width 137 height 60
click at [257, 424] on div "Main Fascia Sign 1800mm w x 900mm h 3mm aluminium composite panel - Digital pri…" at bounding box center [323, 454] width 141 height 60
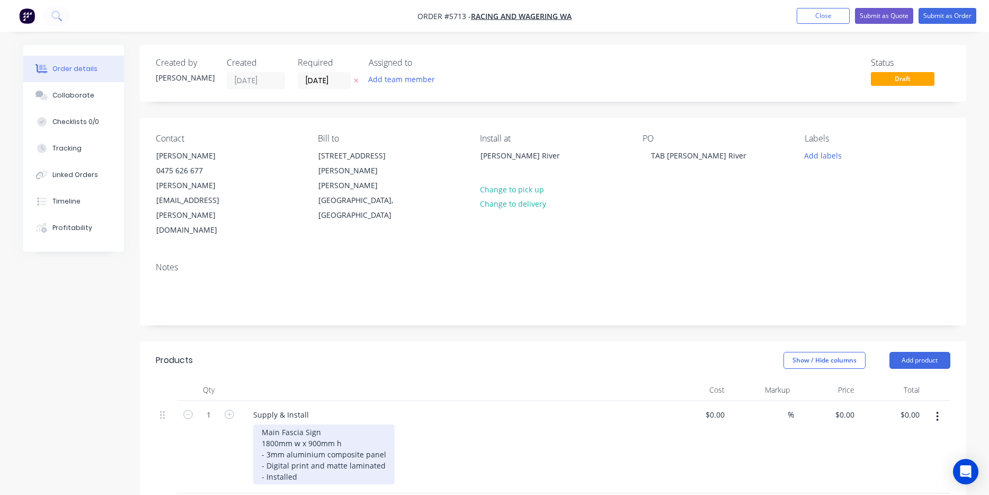
click at [318, 433] on div "Main Fascia Sign 1800mm w x 900mm h - 3mm aluminium composite panel - Digital p…" at bounding box center [323, 454] width 141 height 60
drag, startPoint x: 383, startPoint y: 433, endPoint x: 228, endPoint y: 383, distance: 162.9
click at [228, 401] on div "1 Supply & Install Main Fascia Sign 1800mm w x 900mm h - 3mm aluminium composit…" at bounding box center [553, 447] width 795 height 93
copy div "Main Fascia Sign 1800mm w x 900mm h - 3mm aluminium composite panel - Digital p…"
click at [383, 437] on div "Main Fascia Sign 1800mm w x 900mm h - 3mm aluminium composite panel - Digital p…" at bounding box center [323, 454] width 141 height 60
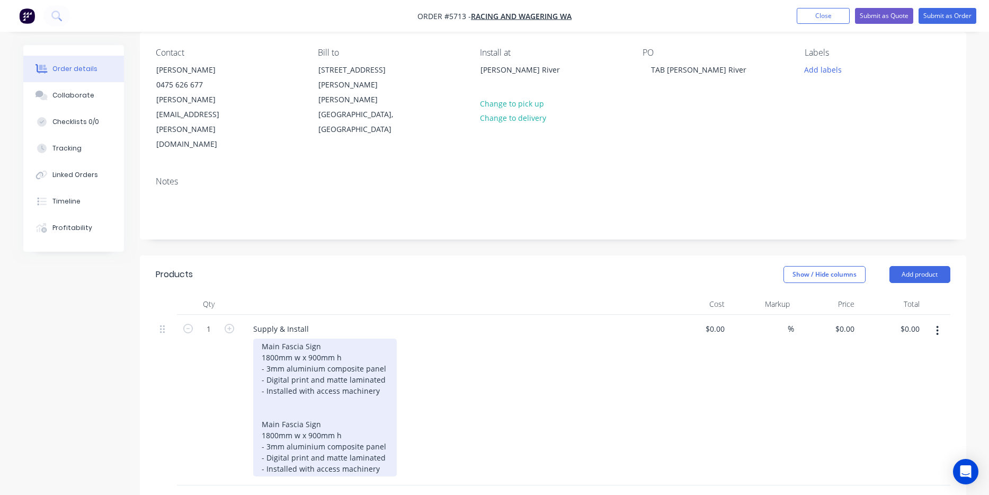
scroll to position [95, 0]
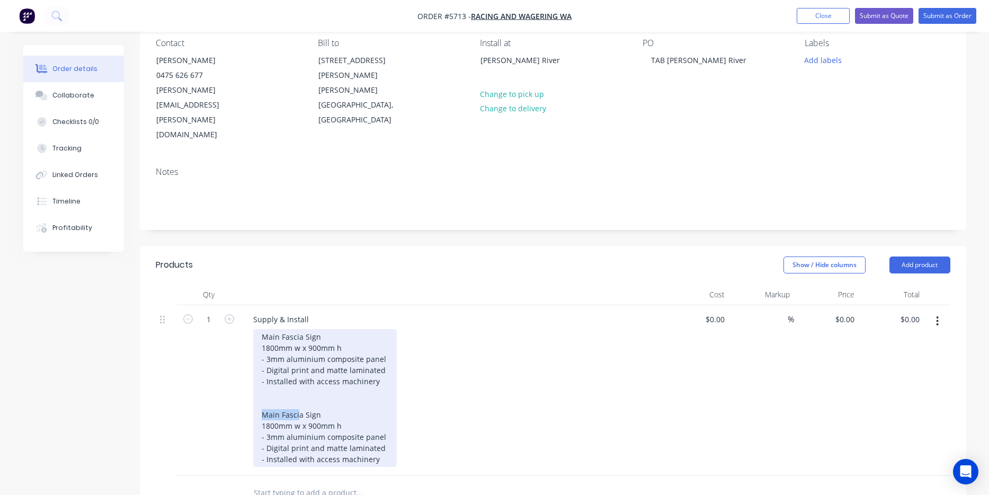
drag, startPoint x: 299, startPoint y: 372, endPoint x: 255, endPoint y: 372, distance: 44.5
click at [255, 372] on div "Main Fascia Sign 1800mm w x 900mm h - 3mm aluminium composite panel - Digital p…" at bounding box center [325, 398] width 144 height 138
click at [298, 369] on div "Main Fascia Sign 1800mm w x 900mm h - 3mm aluminium composite panel - Digital p…" at bounding box center [325, 398] width 144 height 138
drag, startPoint x: 301, startPoint y: 370, endPoint x: 260, endPoint y: 372, distance: 41.4
click at [260, 372] on div "Main Fascia Sign 1800mm w x 900mm h - 3mm aluminium composite panel - Digital p…" at bounding box center [325, 398] width 144 height 138
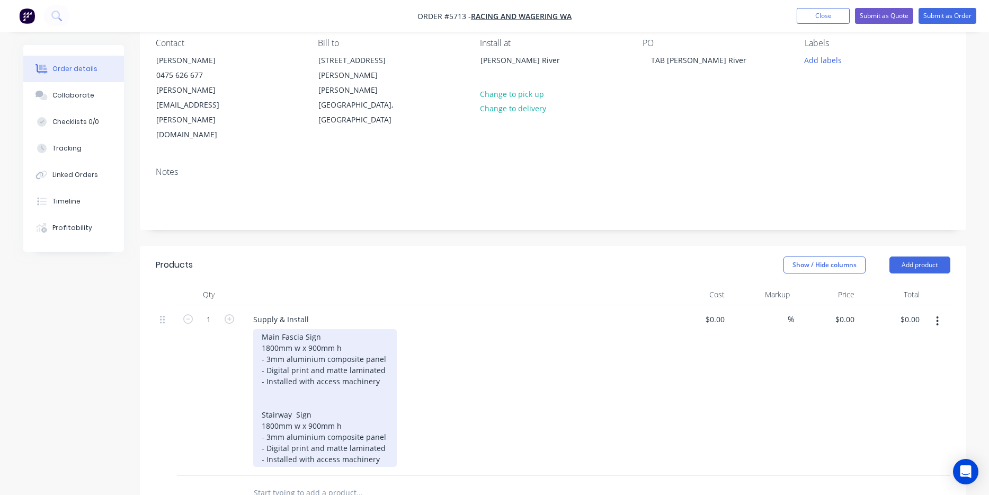
click at [269, 381] on div "Main Fascia Sign 1800mm w x 900mm h - 3mm aluminium composite panel - Digital p…" at bounding box center [325, 398] width 144 height 138
click at [309, 383] on div "Main Fascia Sign 1800mm w x 900mm h - 3mm aluminium composite panel - Digital p…" at bounding box center [325, 398] width 144 height 138
click at [376, 412] on div "Main Fascia Sign 1800mm w x 900mm h - 3mm aluminium composite panel - Digital p…" at bounding box center [325, 398] width 144 height 138
click at [388, 405] on div "Main Fascia Sign 1800mm w x 900mm h - 3mm aluminium composite panel - Digital p…" at bounding box center [325, 398] width 144 height 138
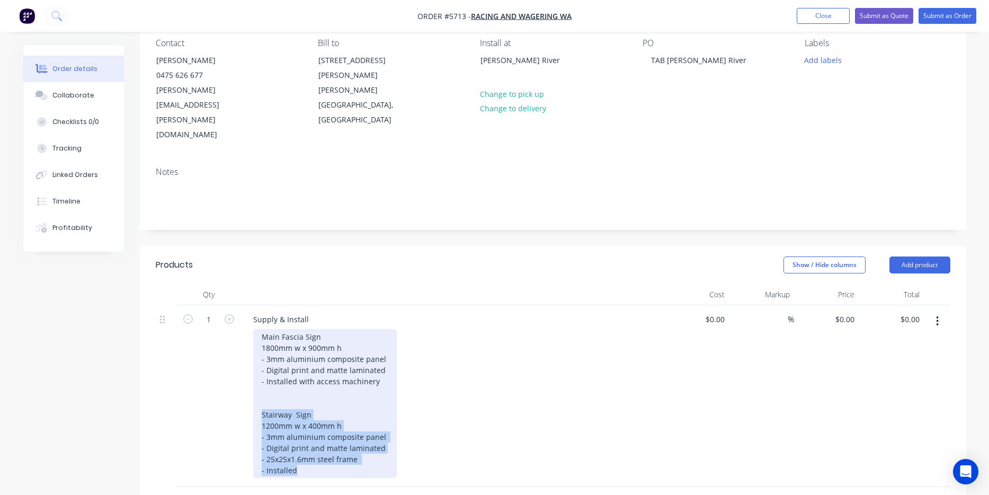
drag, startPoint x: 311, startPoint y: 426, endPoint x: 229, endPoint y: 370, distance: 98.8
click at [229, 370] on div "1 Supply & Install Main Fascia Sign 1800mm w x 900mm h - 3mm aluminium composit…" at bounding box center [553, 396] width 795 height 182
copy div "Stairway Sign 1200mm w x 400mm h - 3mm aluminium composite panel - Digital prin…"
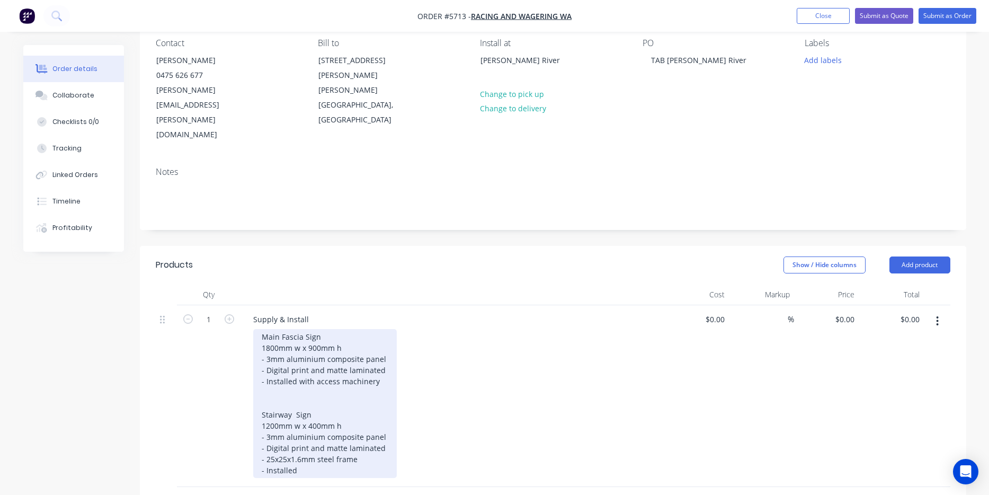
click at [308, 427] on div "Main Fascia Sign 1800mm w x 900mm h - 3mm aluminium composite panel - Digital p…" at bounding box center [325, 403] width 144 height 149
drag, startPoint x: 292, startPoint y: 448, endPoint x: 259, endPoint y: 449, distance: 32.9
click at [256, 449] on div "Main Fascia Sign 1800mm w x 900mm h - 3mm aluminium composite panel - Digital p…" at bounding box center [325, 442] width 144 height 227
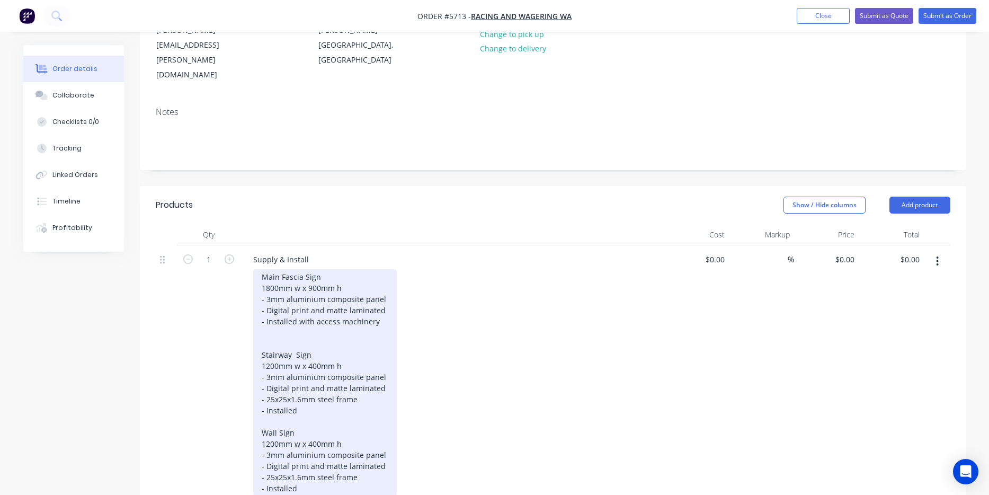
scroll to position [162, 0]
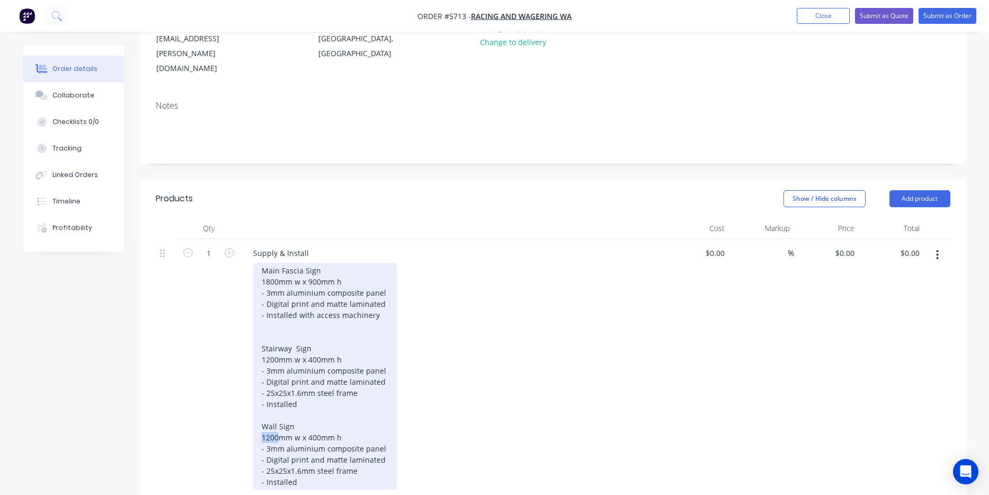
drag, startPoint x: 280, startPoint y: 390, endPoint x: 253, endPoint y: 390, distance: 27.0
click at [253, 390] on div "Main Fascia Sign 1800mm w x 900mm h - 3mm aluminium composite panel - Digital p…" at bounding box center [325, 376] width 144 height 227
drag, startPoint x: 358, startPoint y: 428, endPoint x: 230, endPoint y: 432, distance: 127.7
click at [230, 432] on div "1 Supply & Install Main Fascia Sign 1800mm w x 900mm h - 3mm aluminium composit…" at bounding box center [553, 369] width 795 height 260
click at [313, 427] on div "Main Fascia Sign 1800mm w x 900mm h - 3mm aluminium composite panel - Digital p…" at bounding box center [325, 376] width 144 height 227
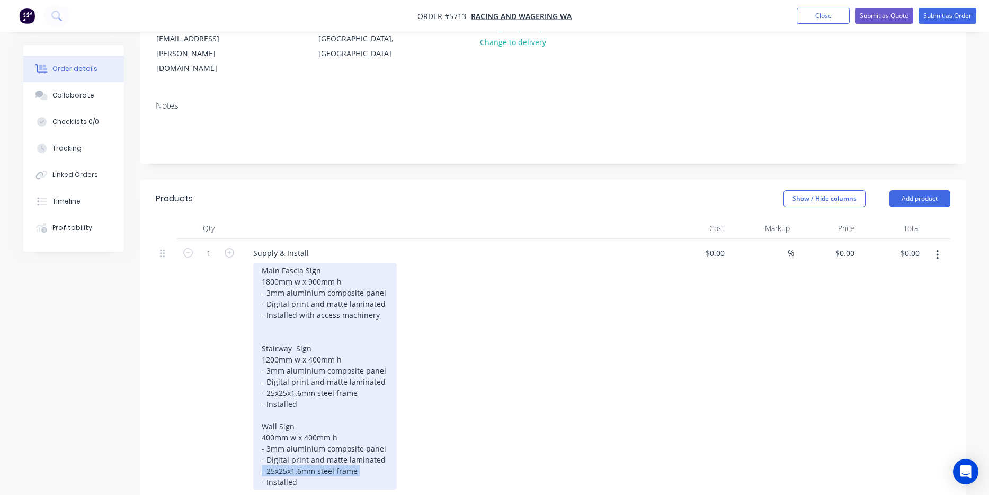
drag, startPoint x: 358, startPoint y: 428, endPoint x: 215, endPoint y: 428, distance: 142.5
click at [215, 428] on div "1 Supply & Install Main Fascia Sign 1800mm w x 900mm h - 3mm aluminium composit…" at bounding box center [553, 369] width 795 height 260
click at [300, 384] on div "Main Fascia Sign 1800mm w x 900mm h - 3mm aluminium composite panel - Digital p…" at bounding box center [325, 371] width 144 height 216
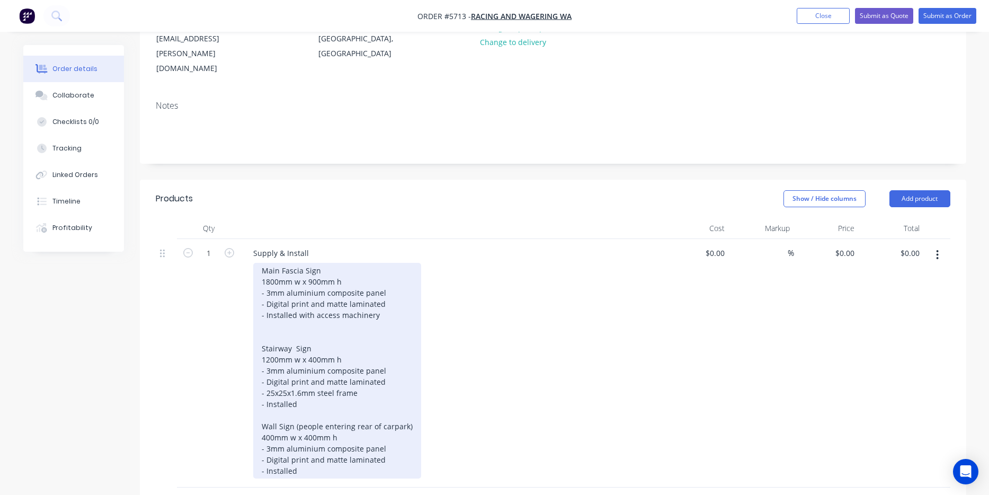
drag, startPoint x: 388, startPoint y: 271, endPoint x: 239, endPoint y: 227, distance: 154.7
click at [239, 239] on div "1 Supply & Install Main Fascia Sign 1800mm w x 900mm h - 3mm aluminium composit…" at bounding box center [553, 363] width 795 height 248
copy div "Main Fascia Sign 1800mm w x 900mm h - 3mm aluminium composite panel - Digital p…"
click at [378, 429] on div "Main Fascia Sign 1800mm w x 900mm h - 3mm aluminium composite panel - Digital p…" at bounding box center [337, 371] width 168 height 216
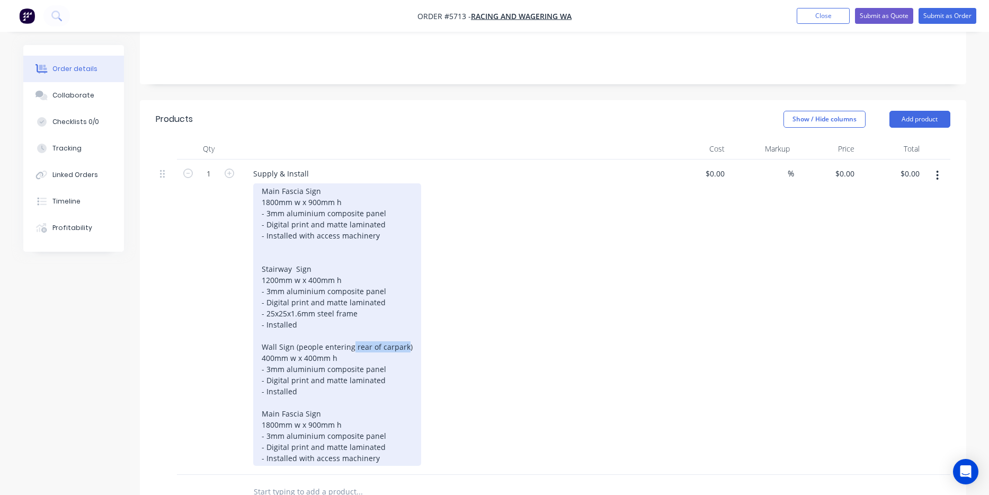
drag, startPoint x: 352, startPoint y: 301, endPoint x: 403, endPoint y: 303, distance: 51.4
click at [403, 303] on div "Main Fascia Sign 1800mm w x 900mm h - 3mm aluminium composite panel - Digital p…" at bounding box center [337, 324] width 168 height 282
copy div "rear of carpark"
drag, startPoint x: 323, startPoint y: 367, endPoint x: 202, endPoint y: 368, distance: 121.3
click at [202, 368] on div "1 Supply & Install Main Fascia Sign 1800mm w x 900mm h - 3mm aluminium composit…" at bounding box center [553, 316] width 795 height 315
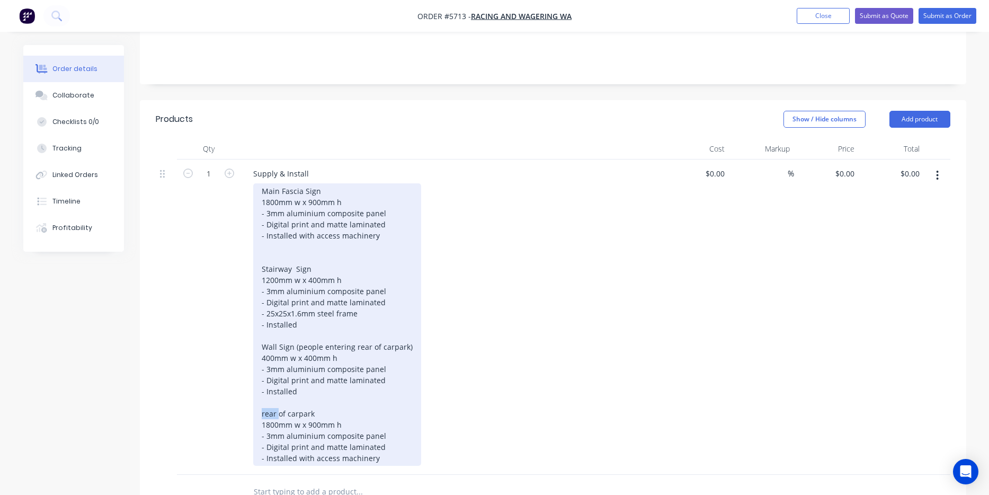
drag, startPoint x: 277, startPoint y: 367, endPoint x: 233, endPoint y: 367, distance: 44.0
click at [233, 367] on div "1 Supply & Install Main Fascia Sign 1800mm w x 900mm h - 3mm aluminium composit…" at bounding box center [553, 316] width 795 height 315
click at [291, 366] on div "Main Fascia Sign 1800mm w x 900mm h - 3mm aluminium composite panel - Digital p…" at bounding box center [337, 324] width 168 height 282
click at [282, 368] on div "Main Fascia Sign 1800mm w x 900mm h - 3mm aluminium composite panel - Digital p…" at bounding box center [337, 324] width 168 height 282
drag, startPoint x: 381, startPoint y: 414, endPoint x: 295, endPoint y: 414, distance: 86.4
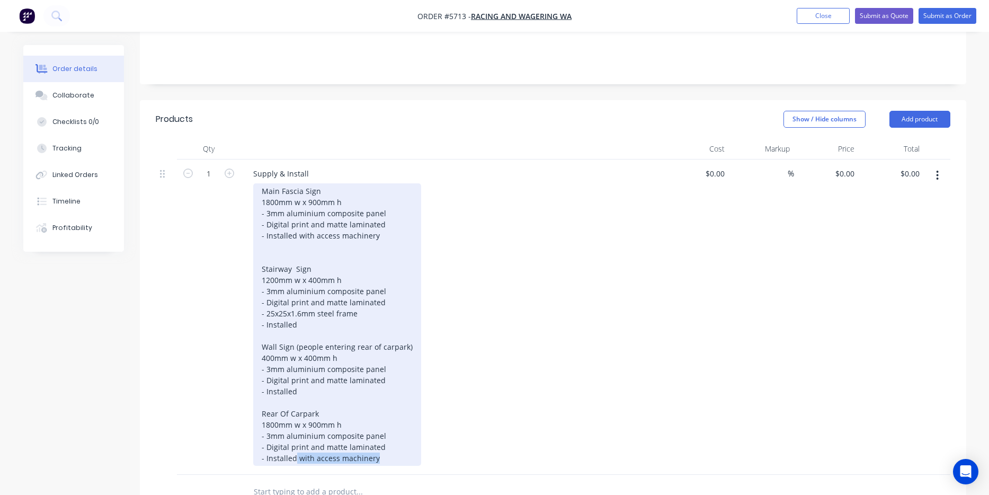
click at [295, 414] on div "Main Fascia Sign 1800mm w x 900mm h - 3mm aluminium composite panel - Digital p…" at bounding box center [337, 324] width 168 height 282
drag, startPoint x: 301, startPoint y: 415, endPoint x: 250, endPoint y: 371, distance: 68.0
click at [250, 371] on div "Supply & Install Main Fascia Sign 1800mm w x 900mm h - 3mm aluminium composite …" at bounding box center [453, 316] width 424 height 315
copy div "Rear Of Carpark 1800mm w x 900mm h - 3mm aluminium composite panel - Digital pr…"
click at [310, 417] on div "Main Fascia Sign 1800mm w x 900mm h - 3mm aluminium composite panel - Digital p…" at bounding box center [337, 324] width 168 height 282
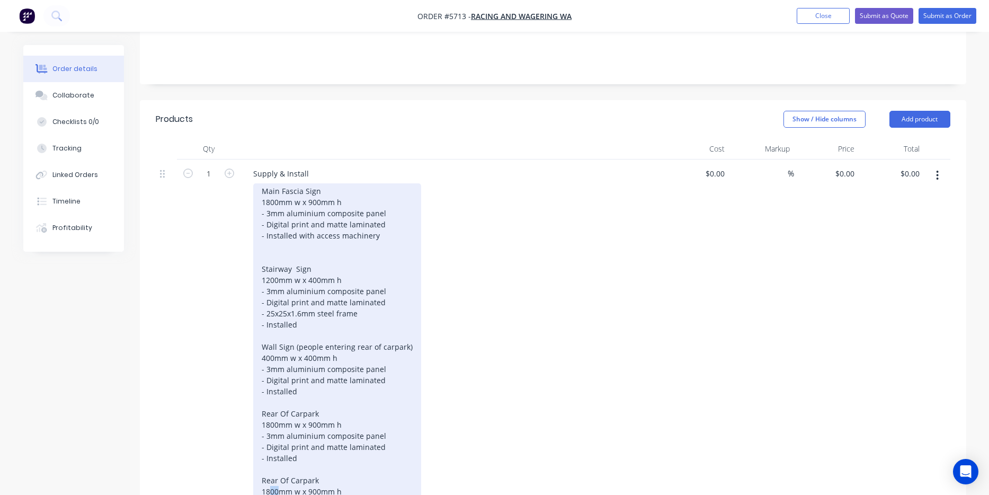
drag, startPoint x: 278, startPoint y: 447, endPoint x: 250, endPoint y: 449, distance: 28.7
click at [250, 449] on div "Supply & Install Main Fascia Sign 1800mm w x 900mm h - 3mm aluminium composite …" at bounding box center [453, 350] width 424 height 382
click at [306, 450] on div "Main Fascia Sign 1800mm w x 900mm h - 3mm aluminium composite panel - Digital p…" at bounding box center [337, 357] width 168 height 349
drag, startPoint x: 323, startPoint y: 433, endPoint x: 255, endPoint y: 433, distance: 67.8
click at [255, 433] on div "Main Fascia Sign 1800mm w x 900mm h - 3mm aluminium composite panel - Digital p…" at bounding box center [337, 357] width 168 height 349
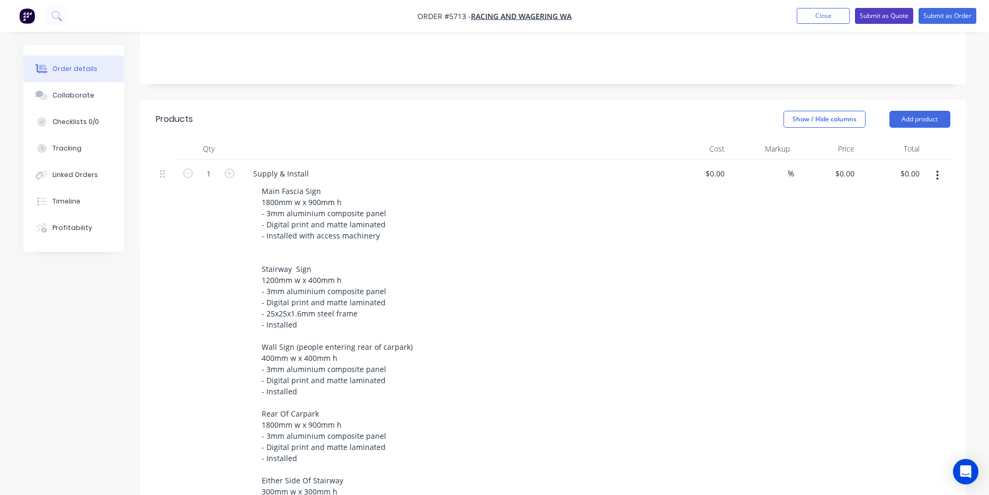
click at [884, 20] on button "Submit as Quote" at bounding box center [884, 16] width 58 height 16
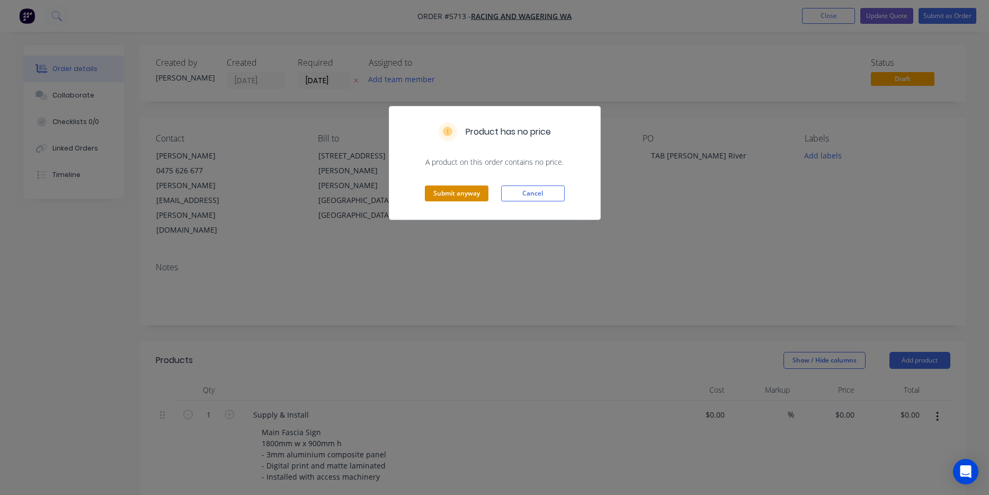
click at [480, 197] on button "Submit anyway" at bounding box center [457, 193] width 64 height 16
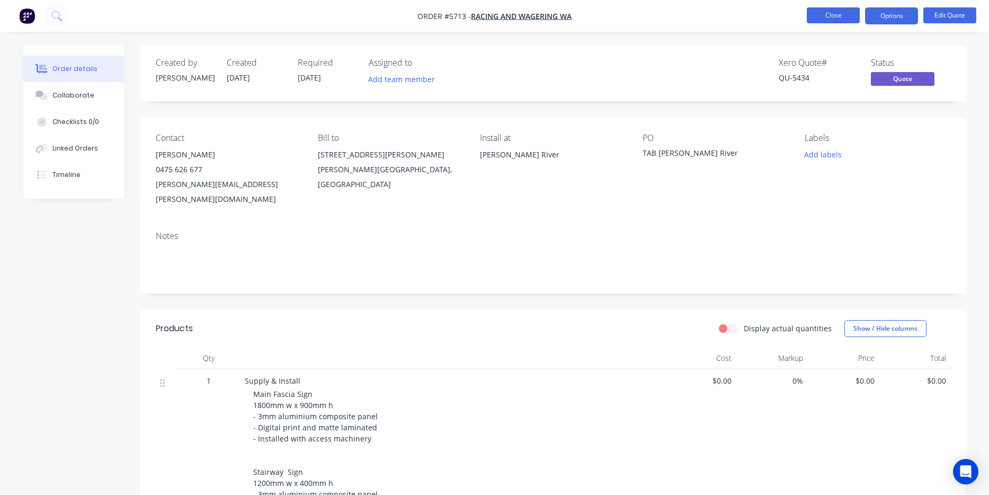
click at [832, 15] on button "Close" at bounding box center [833, 15] width 53 height 16
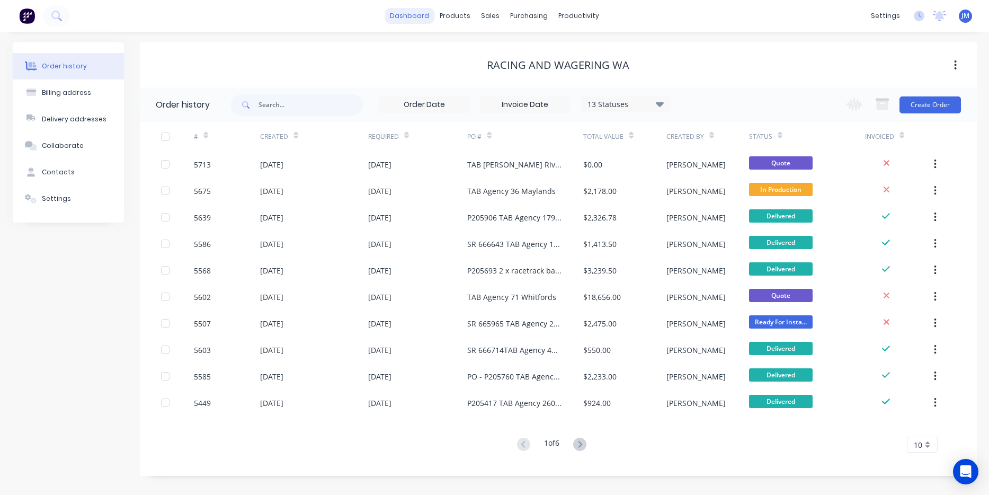
click at [396, 22] on link "dashboard" at bounding box center [410, 16] width 50 height 16
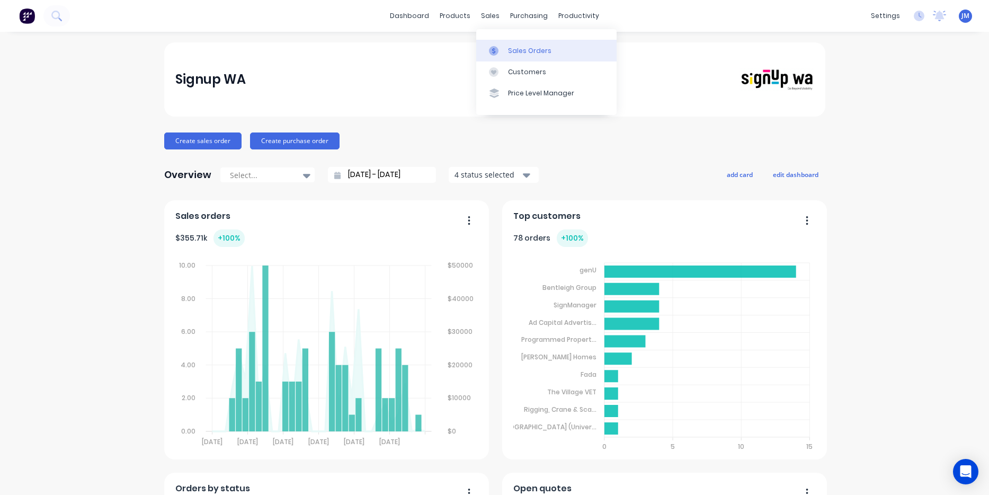
click at [517, 50] on div "Sales Orders" at bounding box center [529, 51] width 43 height 10
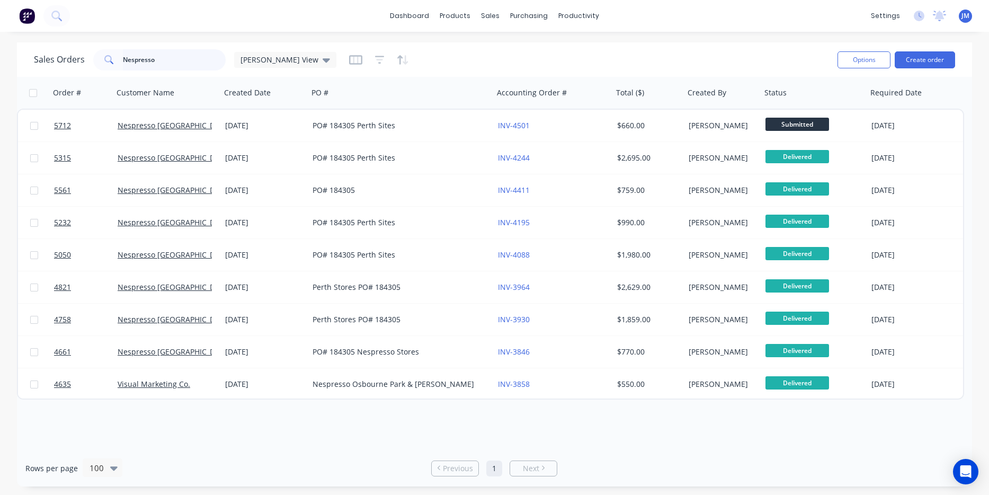
click at [181, 63] on input "Nespresso" at bounding box center [174, 59] width 103 height 21
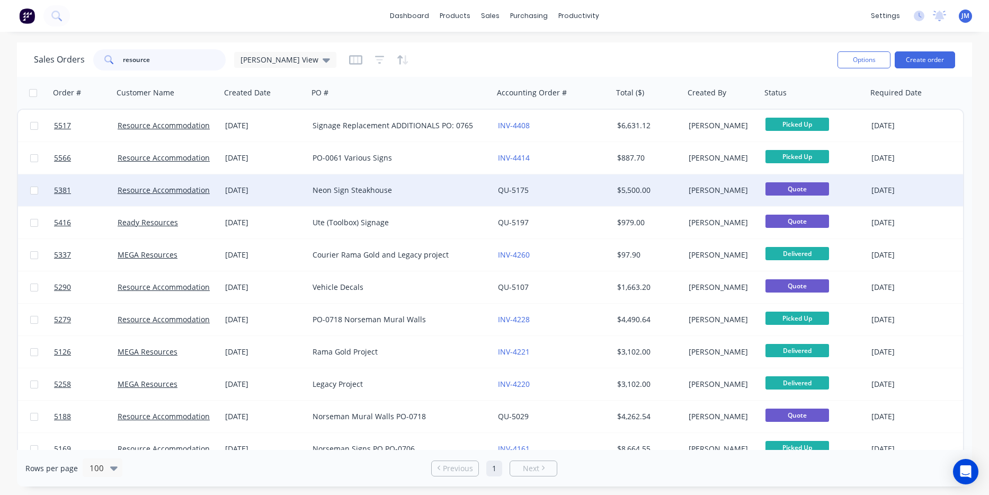
type input "resource"
click at [348, 193] on div "Neon Sign Steakhouse" at bounding box center [397, 190] width 168 height 11
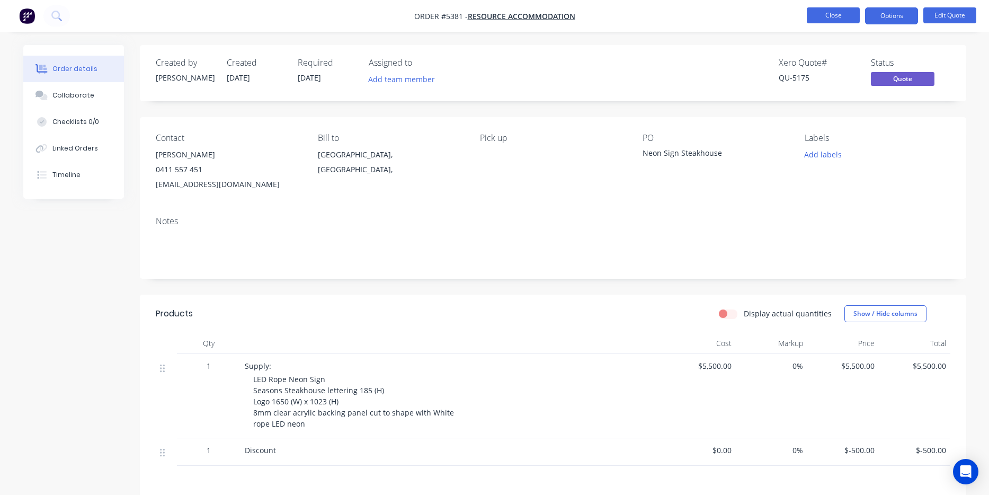
click at [842, 12] on button "Close" at bounding box center [833, 15] width 53 height 16
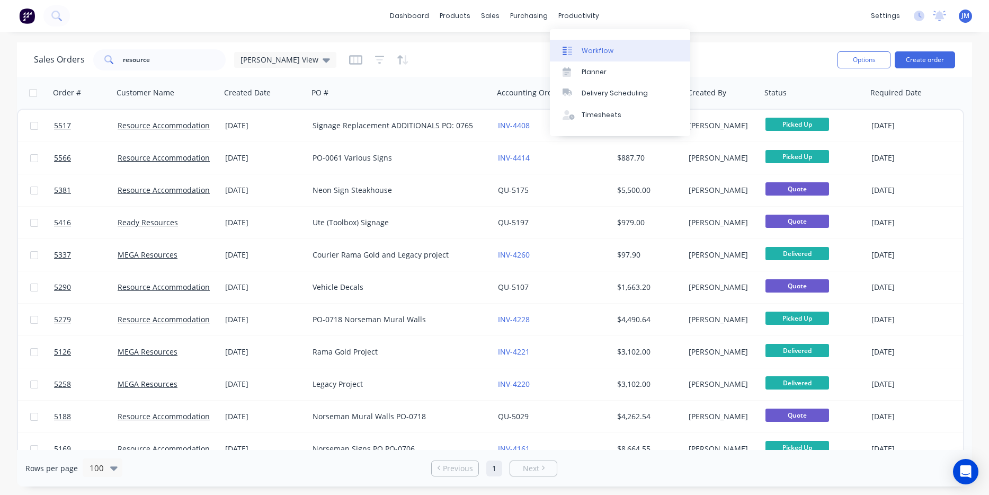
click at [594, 42] on link "Workflow" at bounding box center [620, 50] width 140 height 21
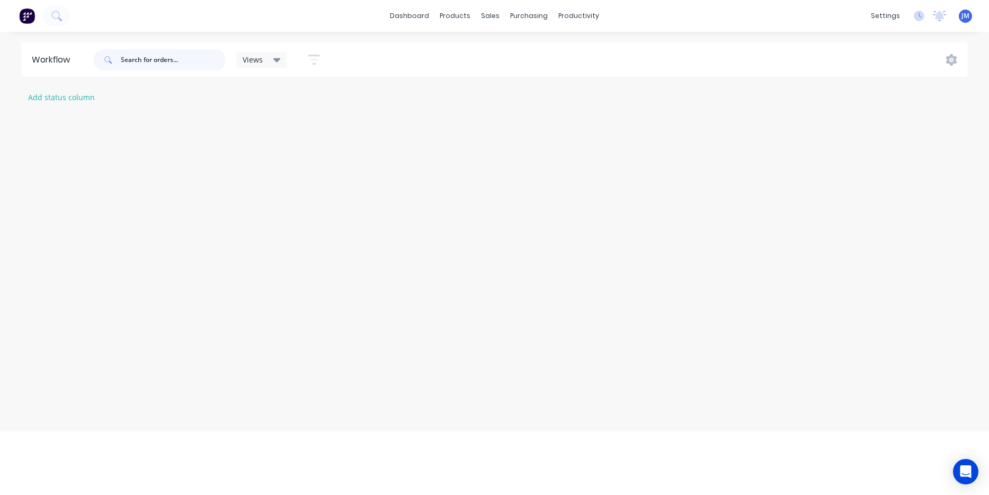
click at [136, 59] on input "text" at bounding box center [173, 59] width 105 height 21
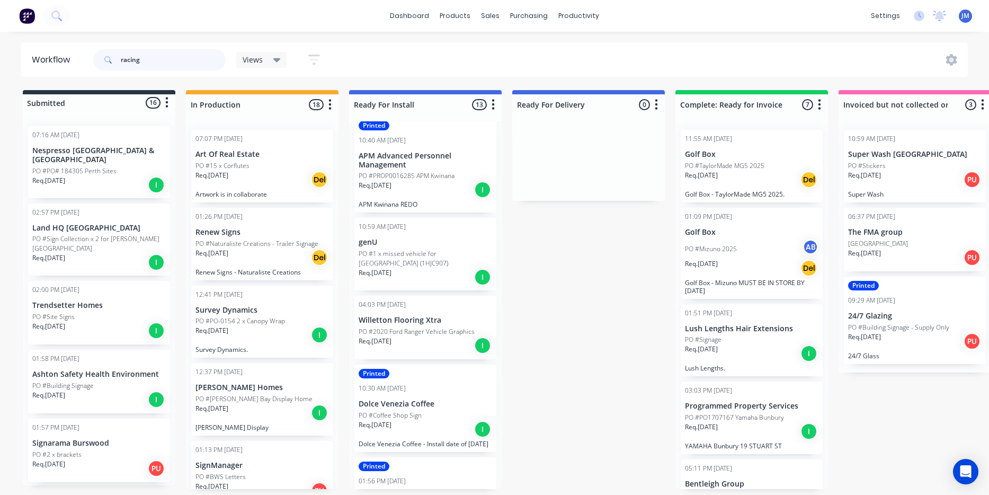
scroll to position [95, 0]
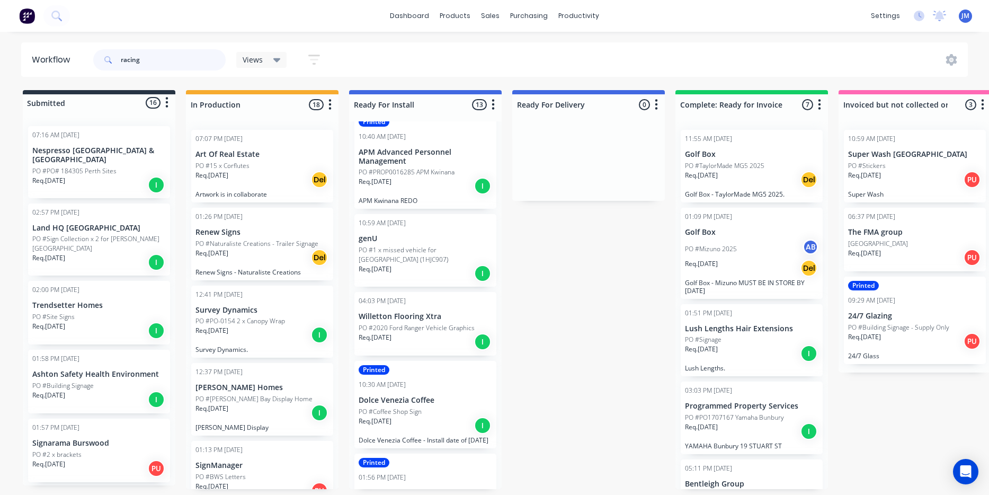
type input "racing"
click at [155, 57] on input "racing" at bounding box center [173, 59] width 105 height 21
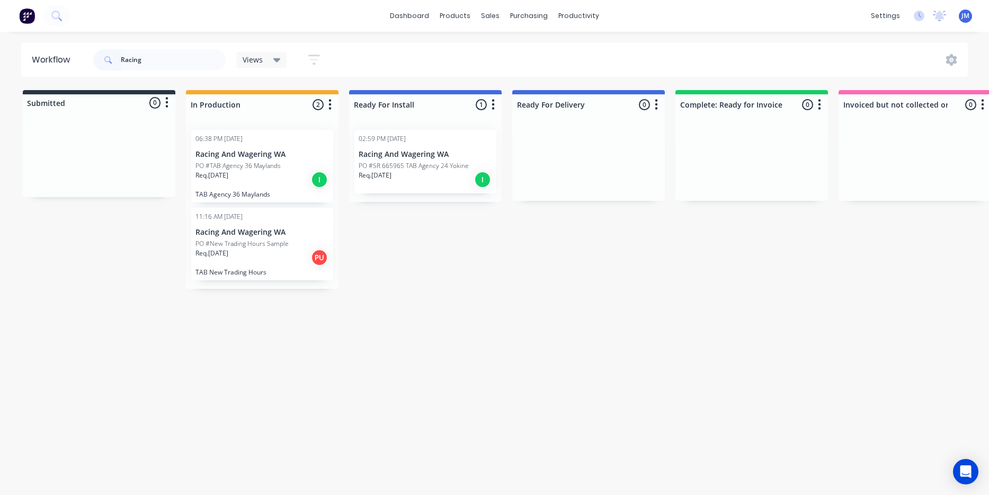
click at [257, 177] on div "Req. 12/09/25 I" at bounding box center [263, 180] width 134 height 18
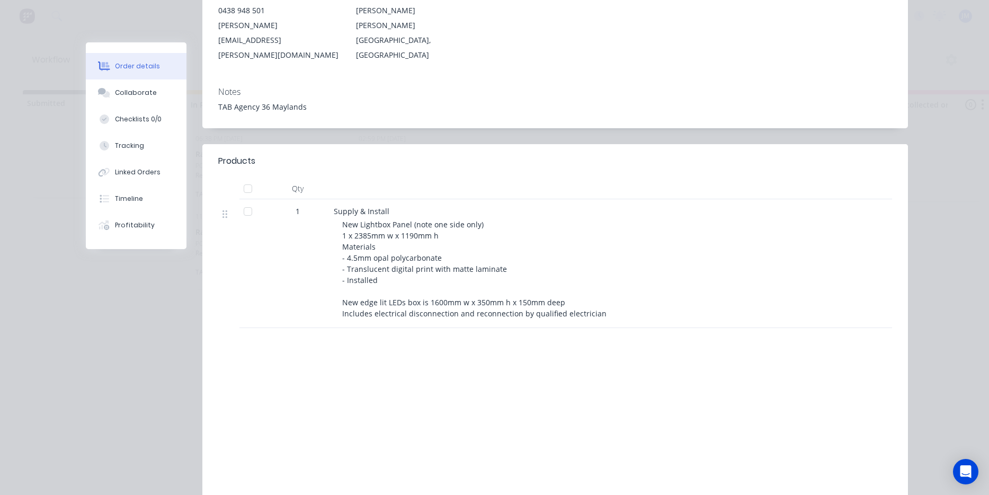
scroll to position [183, 0]
click at [538, 364] on div "Labour $0.00 Sub total $1,980.00 Margin $0.00 ( 0.00 %) Tax $198.00 Total $2,17…" at bounding box center [555, 425] width 674 height 123
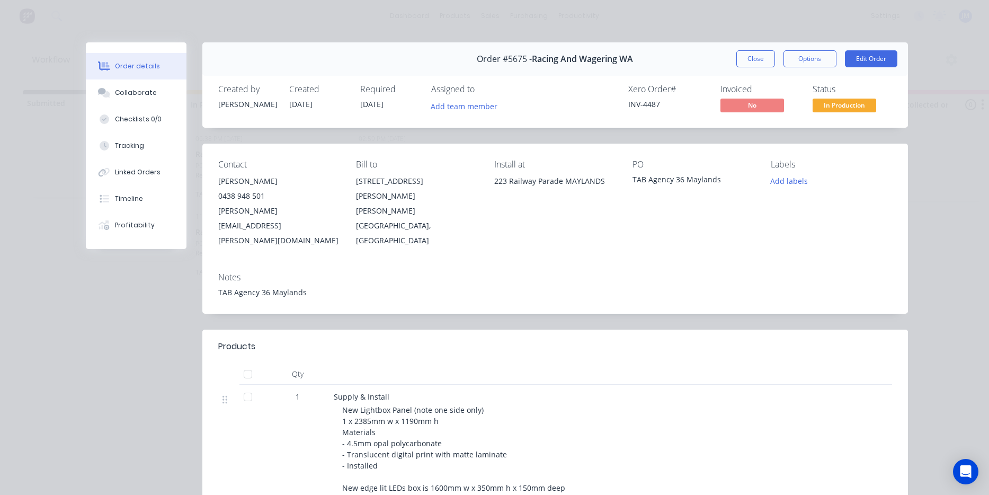
scroll to position [0, 0]
click at [810, 59] on button "Options" at bounding box center [810, 58] width 53 height 17
click at [796, 98] on button "Work Order" at bounding box center [780, 106] width 111 height 21
click at [793, 121] on div "Standard" at bounding box center [781, 128] width 92 height 15
click at [754, 53] on button "Close" at bounding box center [755, 58] width 39 height 17
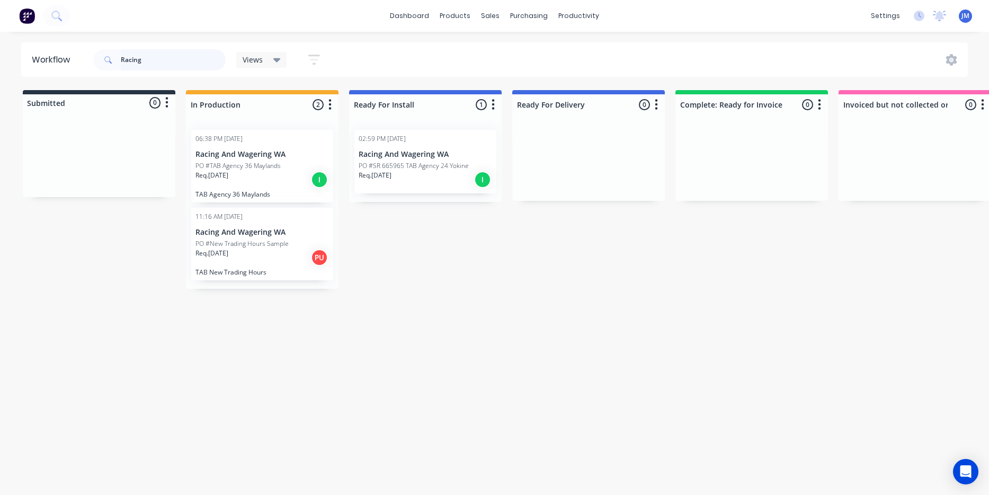
click at [211, 58] on input "Racing" at bounding box center [173, 59] width 105 height 21
type input "land"
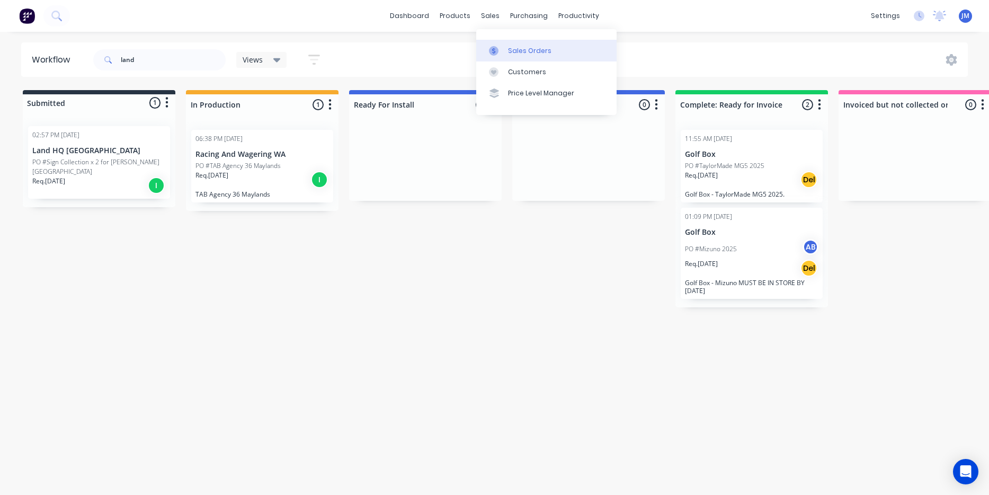
click at [519, 57] on link "Sales Orders" at bounding box center [546, 50] width 140 height 21
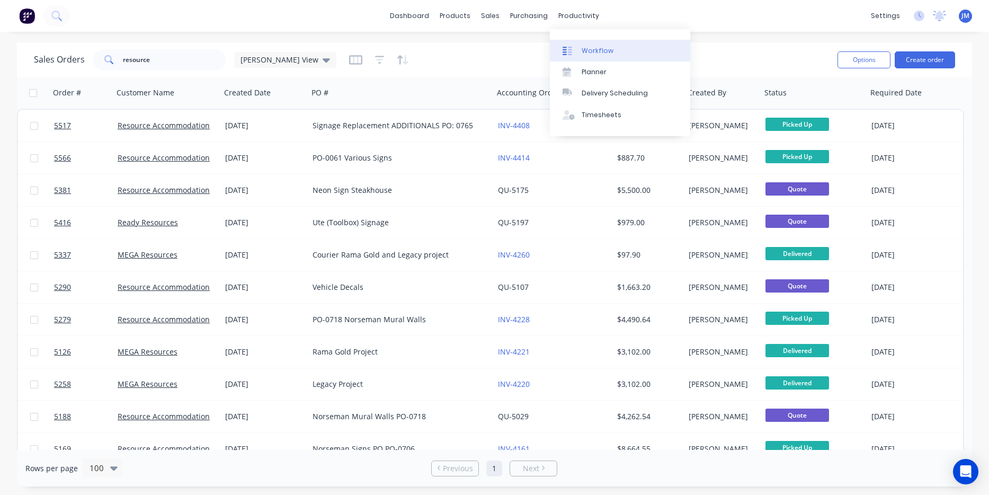
click at [591, 47] on div "Workflow" at bounding box center [598, 51] width 32 height 10
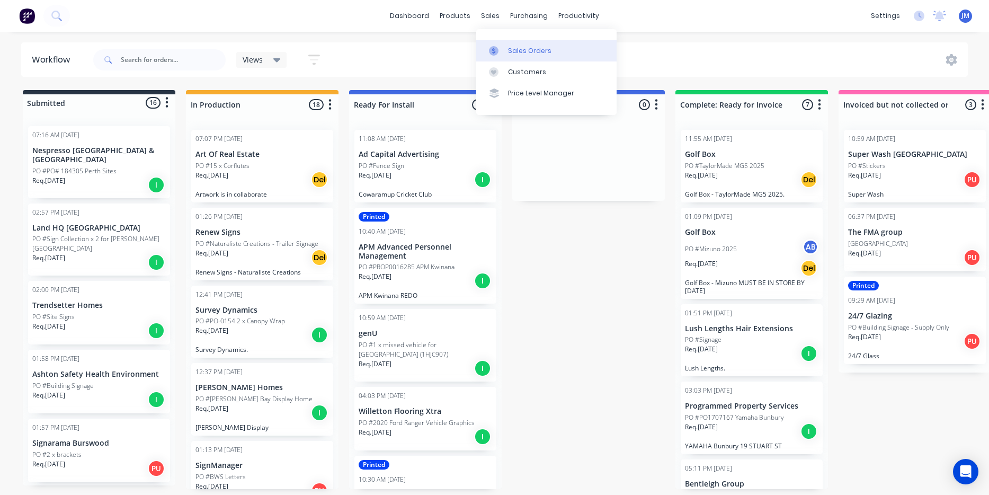
click at [513, 51] on div "Sales Orders" at bounding box center [529, 51] width 43 height 10
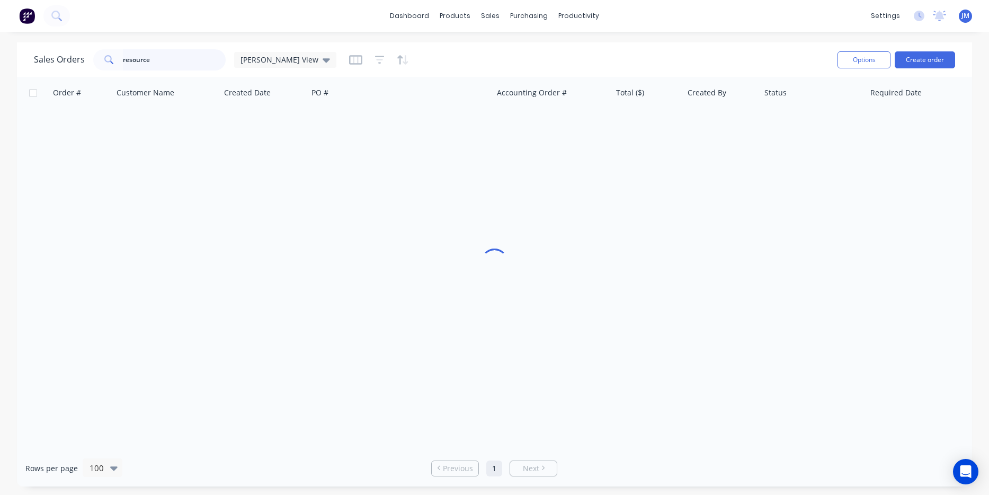
click at [170, 62] on input "resource" at bounding box center [174, 59] width 103 height 21
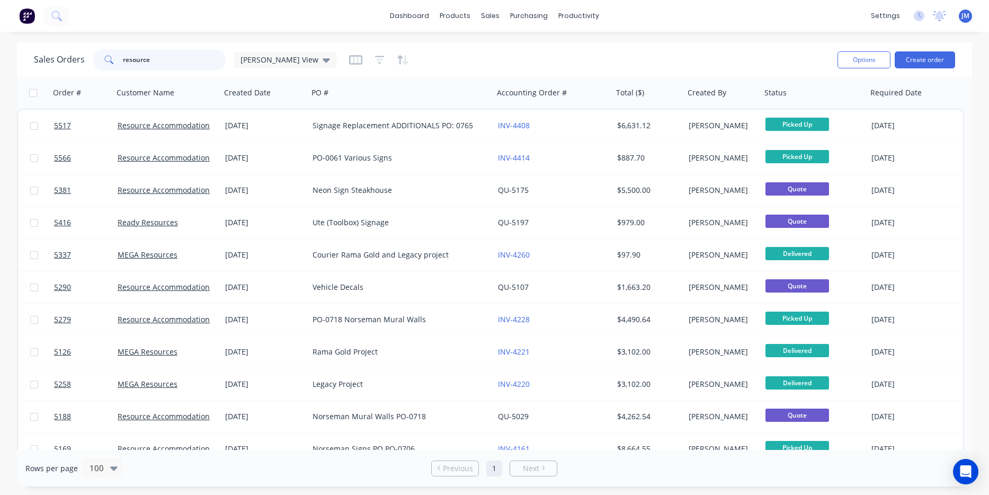
click at [170, 62] on input "resource" at bounding box center [174, 59] width 103 height 21
type input "landgroup"
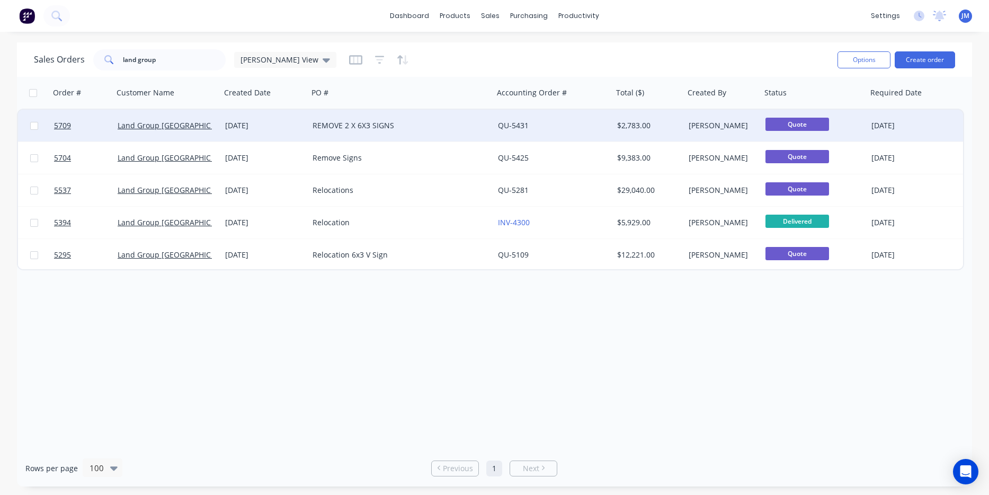
drag, startPoint x: 170, startPoint y: 62, endPoint x: 297, endPoint y: 128, distance: 143.1
click at [297, 128] on div "05 Sep 2025" at bounding box center [264, 125] width 79 height 11
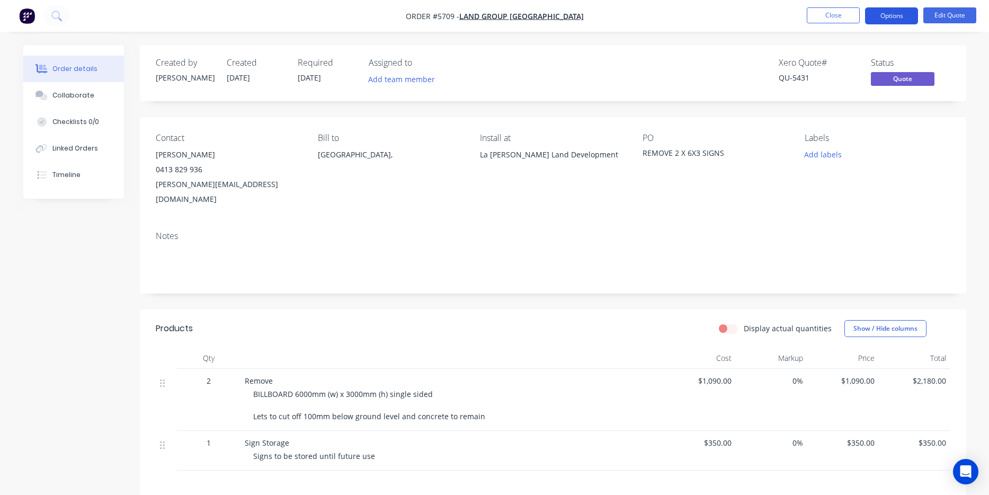
click at [898, 20] on button "Options" at bounding box center [891, 15] width 53 height 17
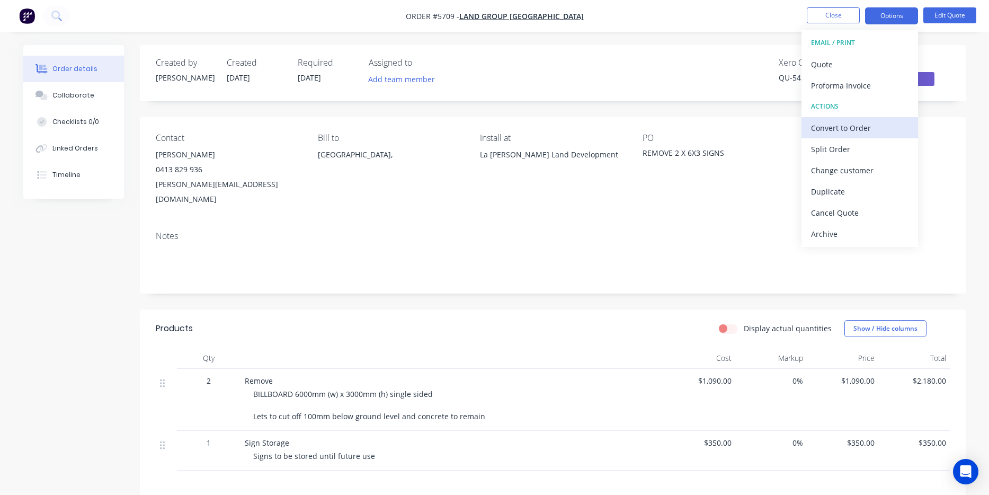
click at [856, 135] on div "Convert to Order" at bounding box center [859, 127] width 97 height 15
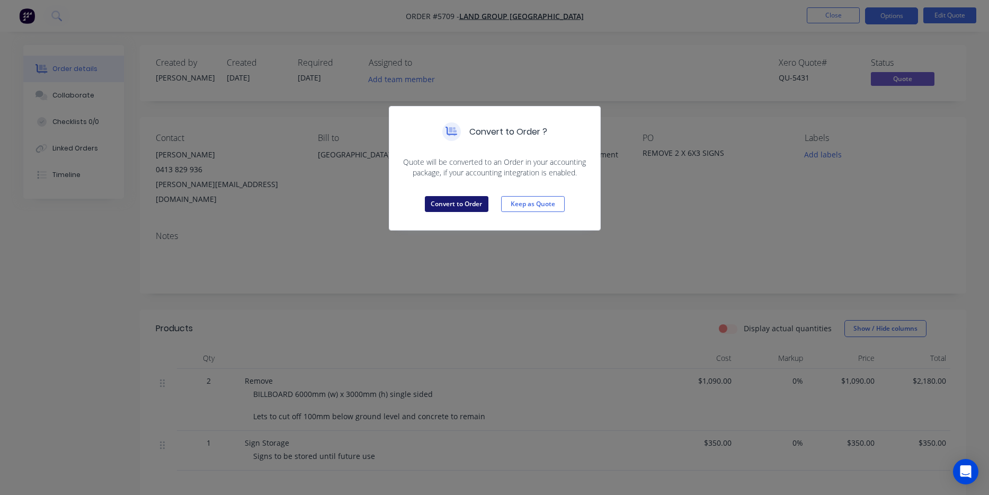
click at [464, 210] on button "Convert to Order" at bounding box center [457, 204] width 64 height 16
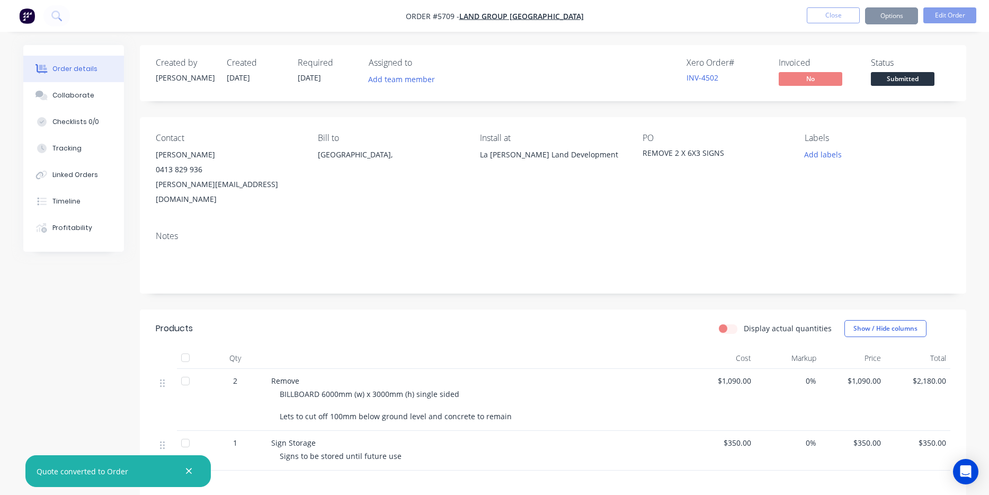
click at [910, 80] on span "Submitted" at bounding box center [903, 78] width 64 height 13
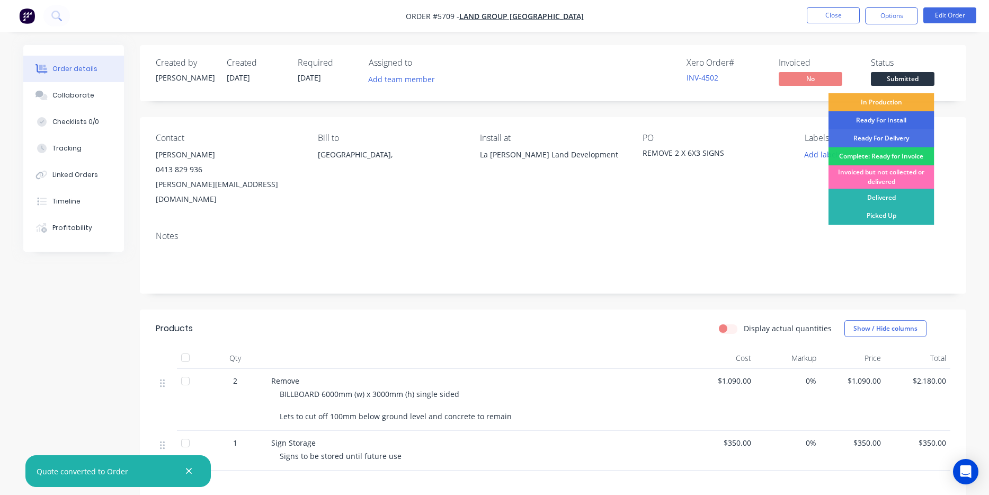
click at [894, 121] on div "Ready For Install" at bounding box center [882, 120] width 106 height 18
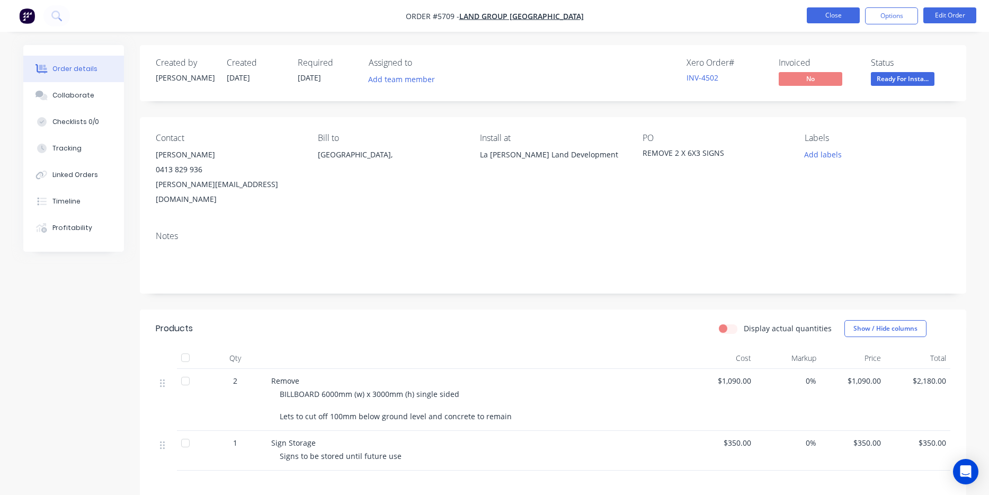
click at [835, 16] on button "Close" at bounding box center [833, 15] width 53 height 16
